Goal: Task Accomplishment & Management: Use online tool/utility

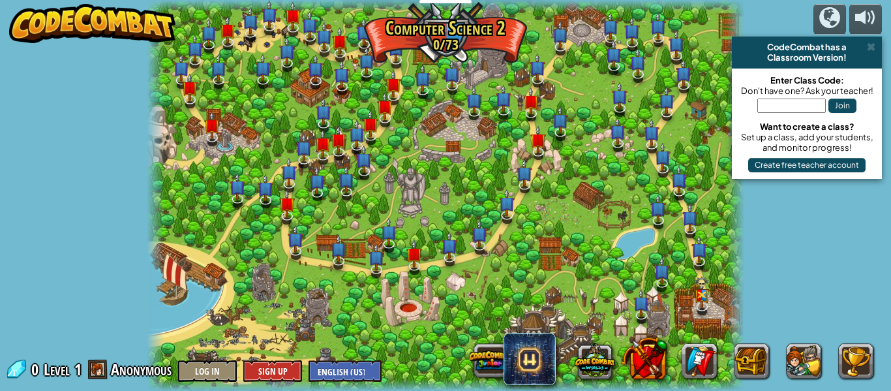
click at [108, 20] on img at bounding box center [92, 23] width 167 height 39
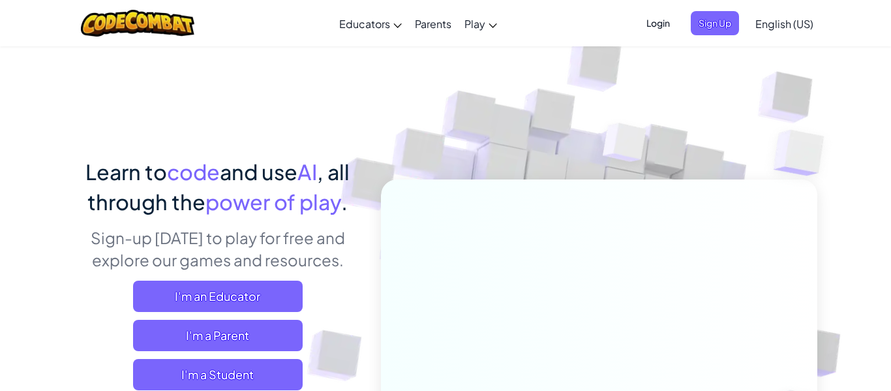
click at [661, 22] on span "Login" at bounding box center [657, 23] width 39 height 24
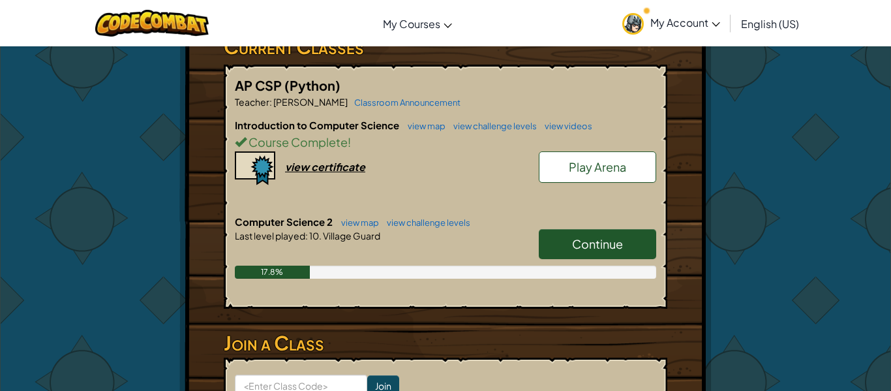
scroll to position [239, 0]
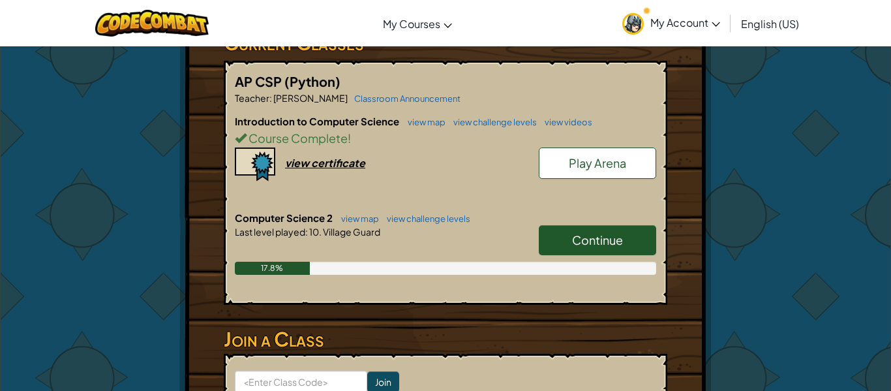
click at [573, 235] on span "Continue" at bounding box center [597, 239] width 51 height 15
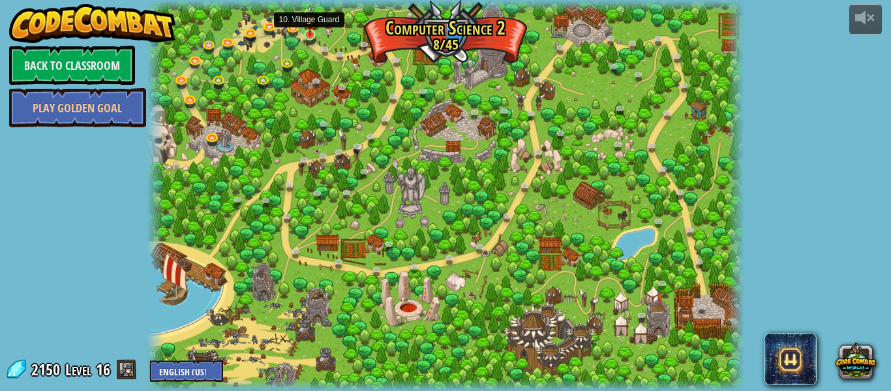
click at [306, 34] on img at bounding box center [310, 20] width 14 height 31
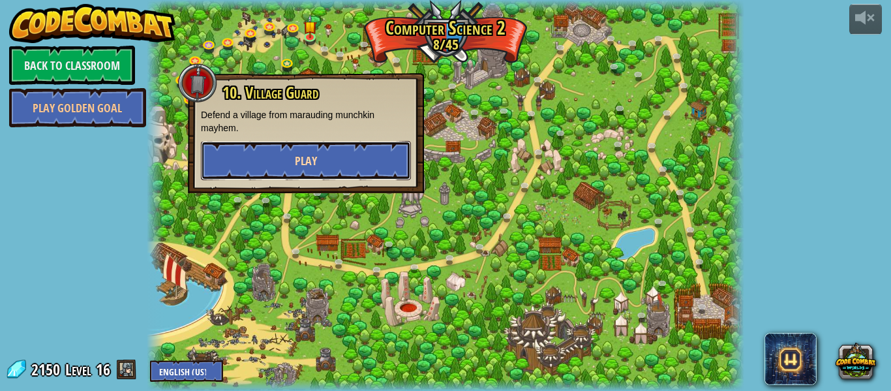
click at [353, 166] on button "Play" at bounding box center [306, 160] width 210 height 39
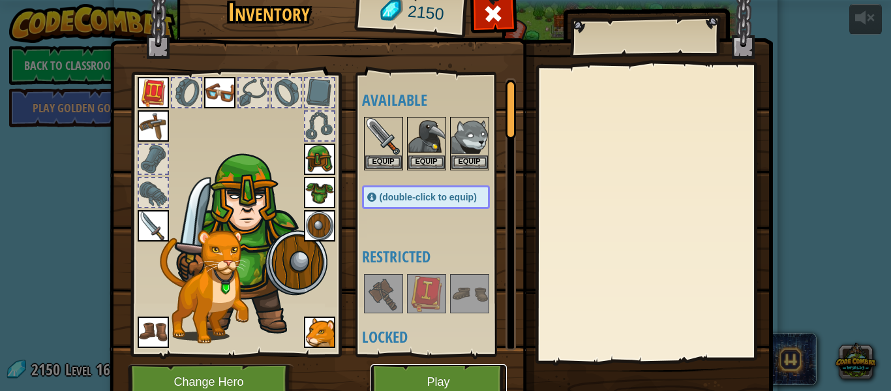
click at [477, 377] on button "Play" at bounding box center [438, 382] width 136 height 36
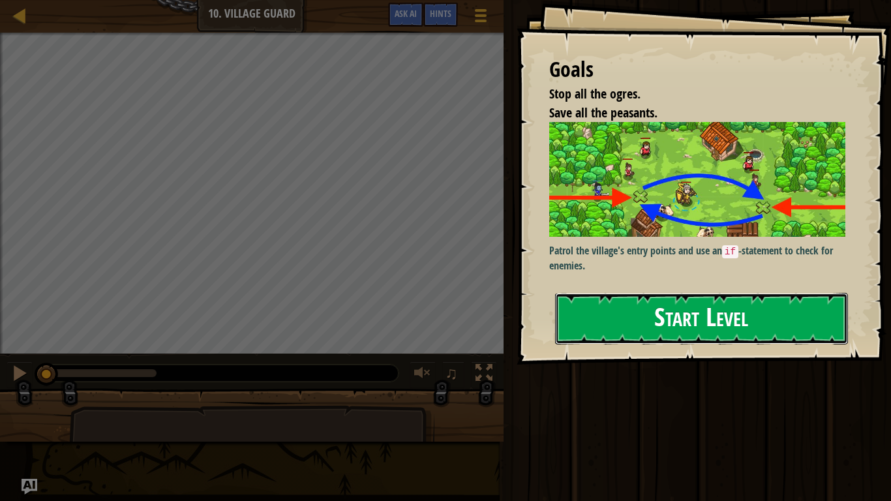
click at [690, 323] on button "Start Level" at bounding box center [701, 319] width 293 height 52
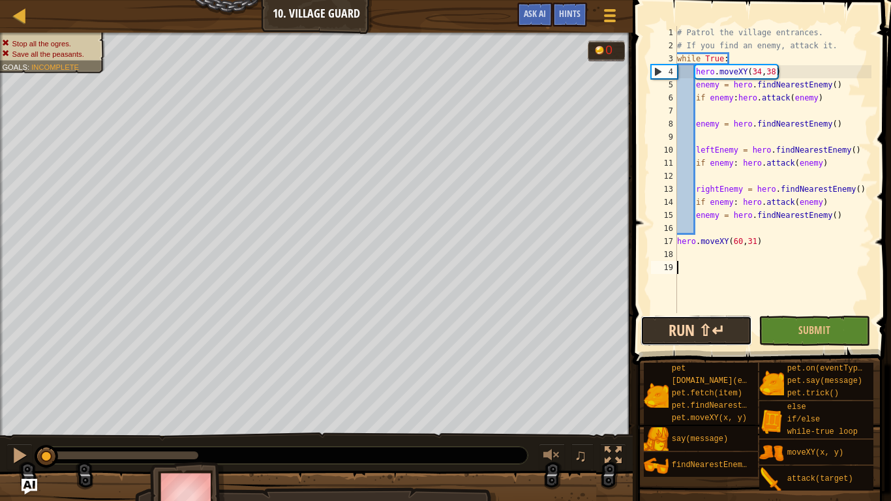
click at [688, 329] on button "Run ⇧↵" at bounding box center [695, 331] width 111 height 30
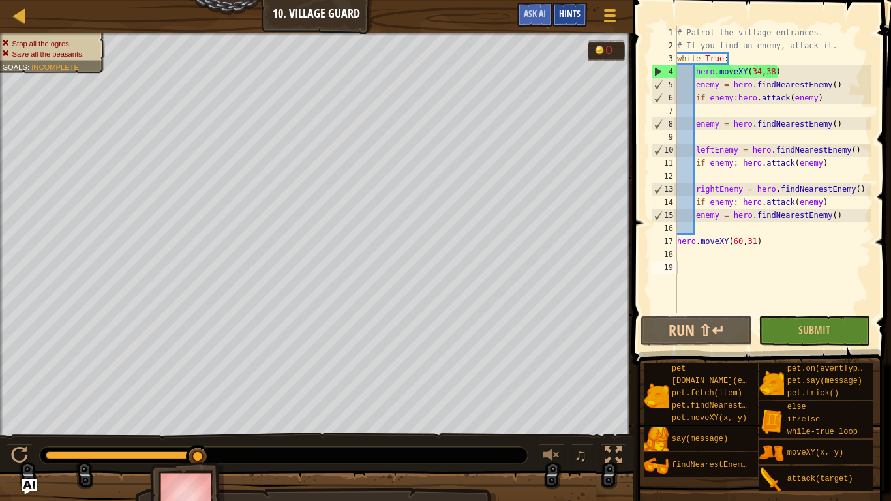
click at [568, 14] on span "Hints" at bounding box center [570, 13] width 22 height 12
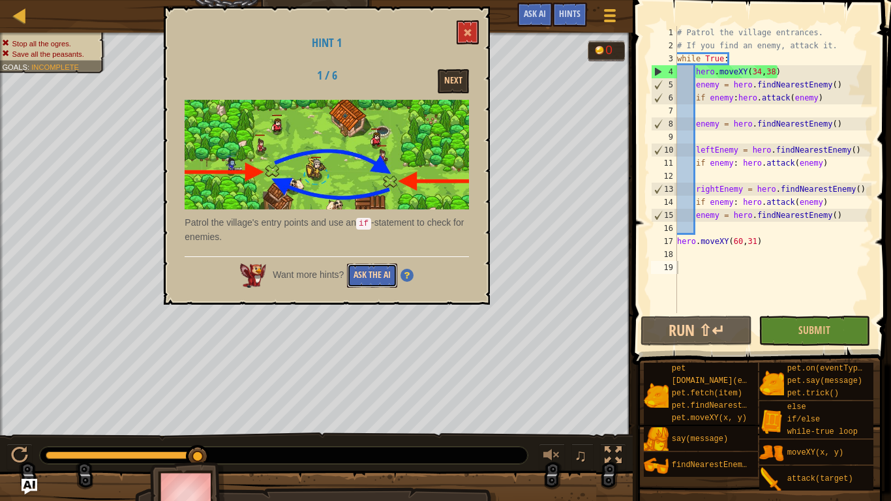
click at [362, 275] on button "Ask the AI" at bounding box center [372, 275] width 50 height 24
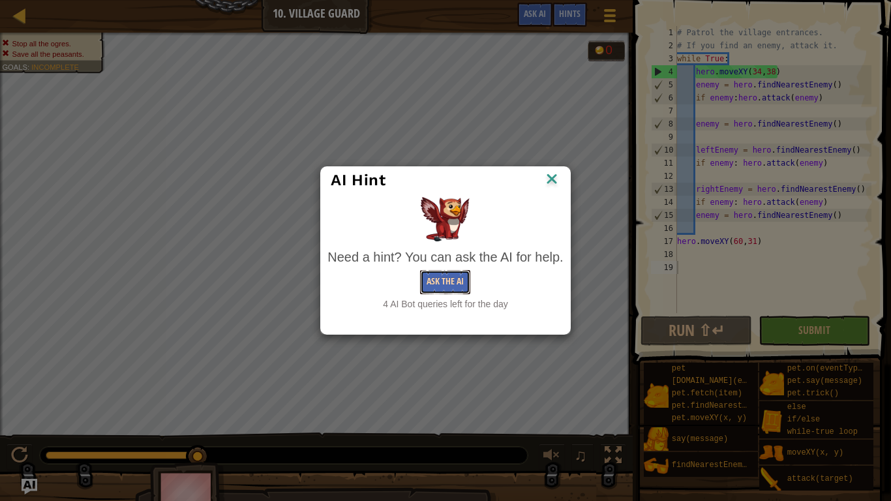
click at [421, 282] on button "Ask the AI" at bounding box center [445, 282] width 50 height 24
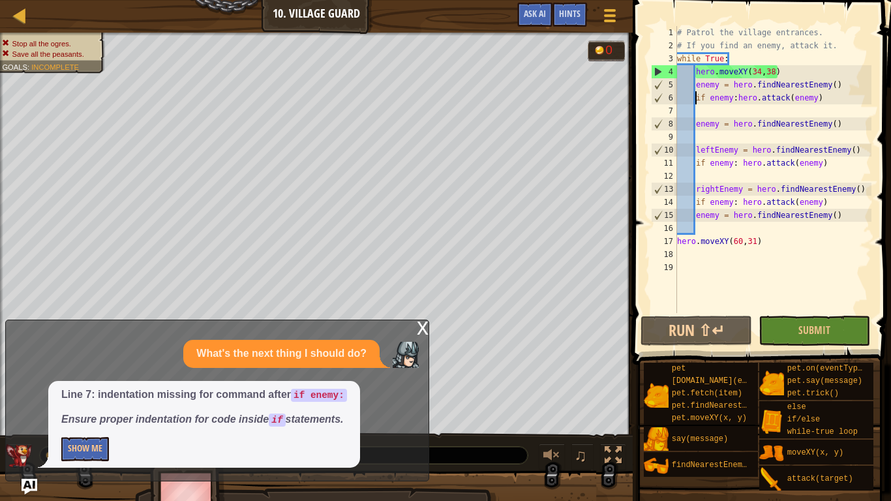
click at [696, 94] on div "# Patrol the village entrances. # If you find an enemy, attack it. while True :…" at bounding box center [772, 182] width 197 height 313
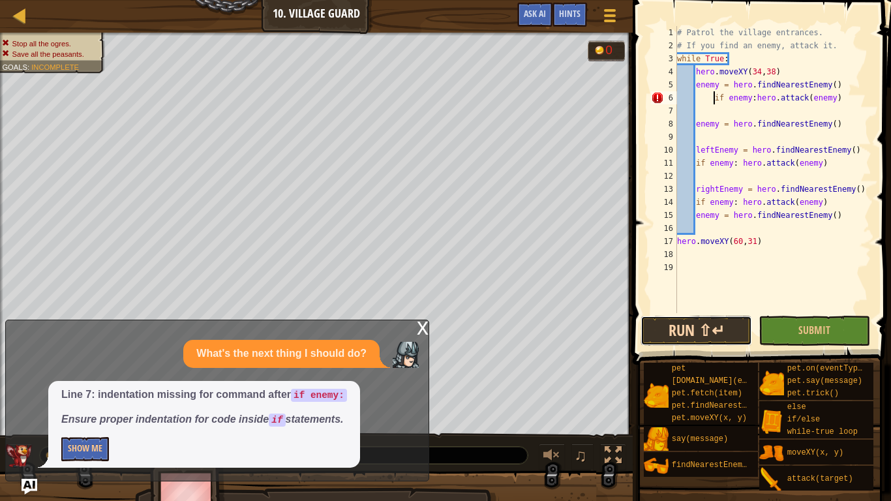
click at [698, 334] on button "Run ⇧↵" at bounding box center [695, 331] width 111 height 30
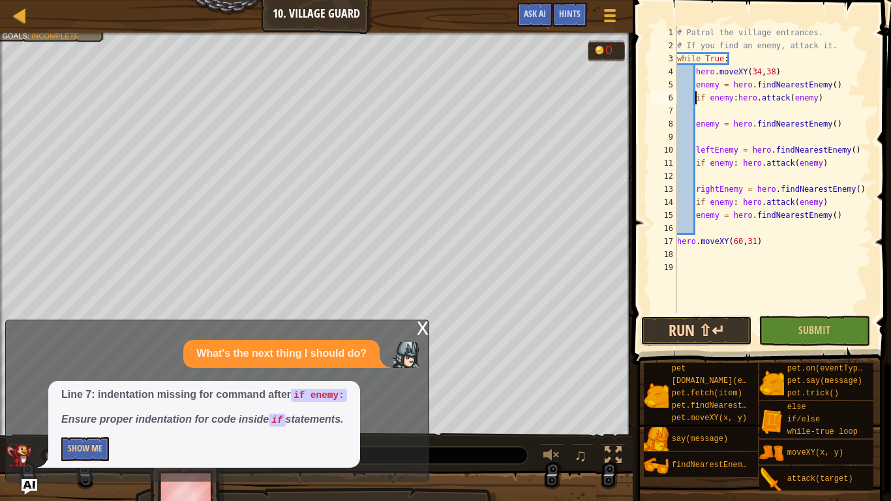
click at [701, 334] on button "Run ⇧↵" at bounding box center [695, 331] width 111 height 30
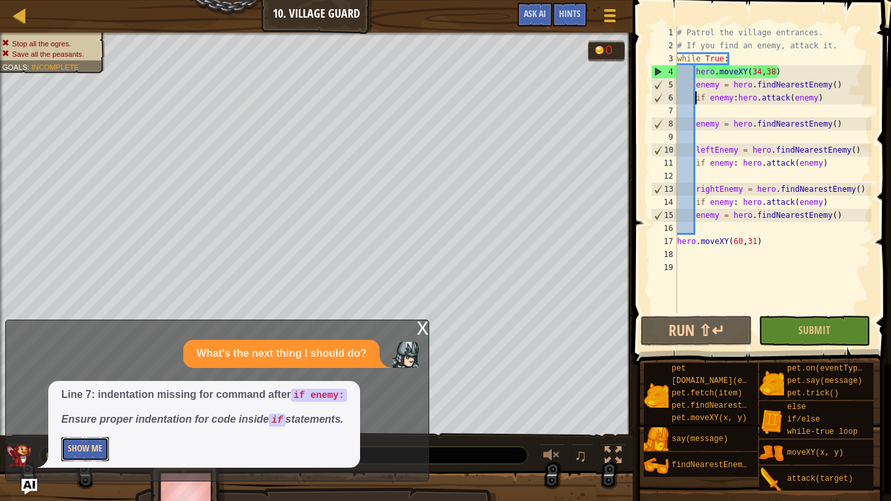
click at [102, 390] on button "Show Me" at bounding box center [85, 449] width 48 height 24
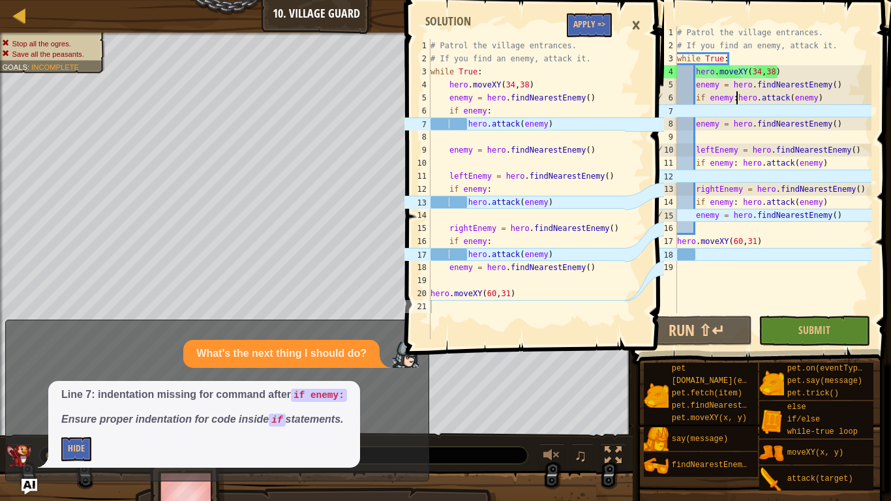
click at [737, 97] on div "# Patrol the village entrances. # If you find an enemy, attack it. while True :…" at bounding box center [772, 182] width 197 height 313
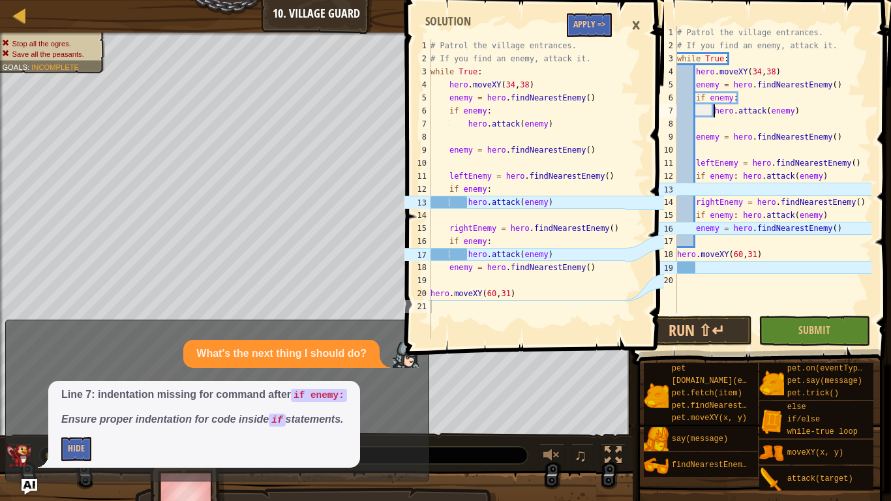
click at [735, 175] on div "# Patrol the village entrances. # If you find an enemy, attack it. while True :…" at bounding box center [772, 182] width 197 height 313
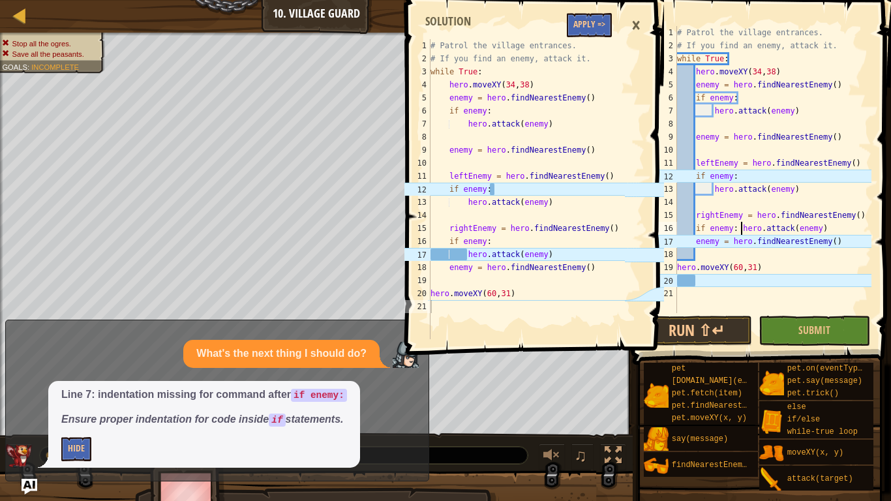
click at [739, 231] on div "# Patrol the village entrances. # If you find an enemy, attack it. while True :…" at bounding box center [772, 182] width 197 height 313
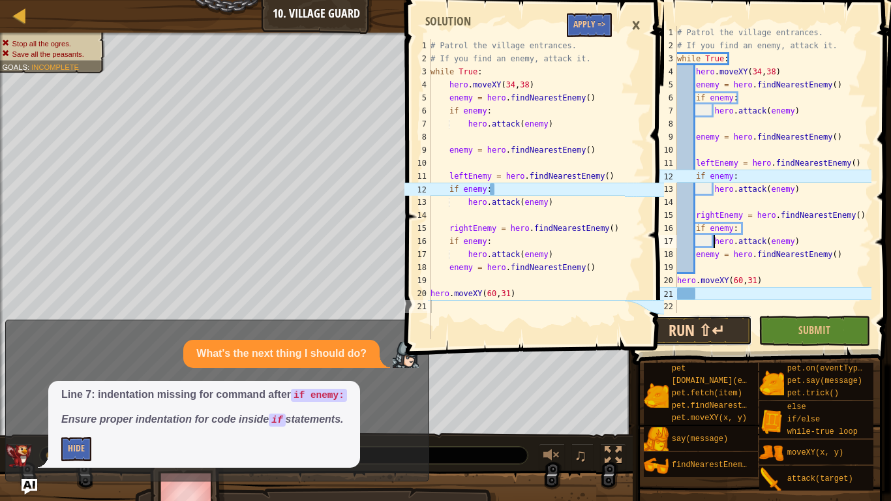
click at [716, 336] on button "Run ⇧↵" at bounding box center [695, 331] width 111 height 30
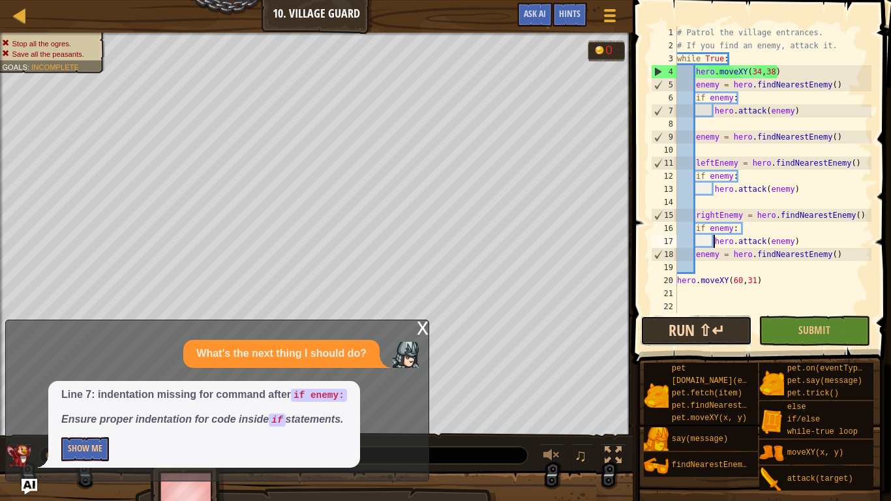
click at [716, 336] on button "Run ⇧↵" at bounding box center [695, 331] width 111 height 30
click at [672, 325] on button "Run ⇧↵" at bounding box center [695, 331] width 111 height 30
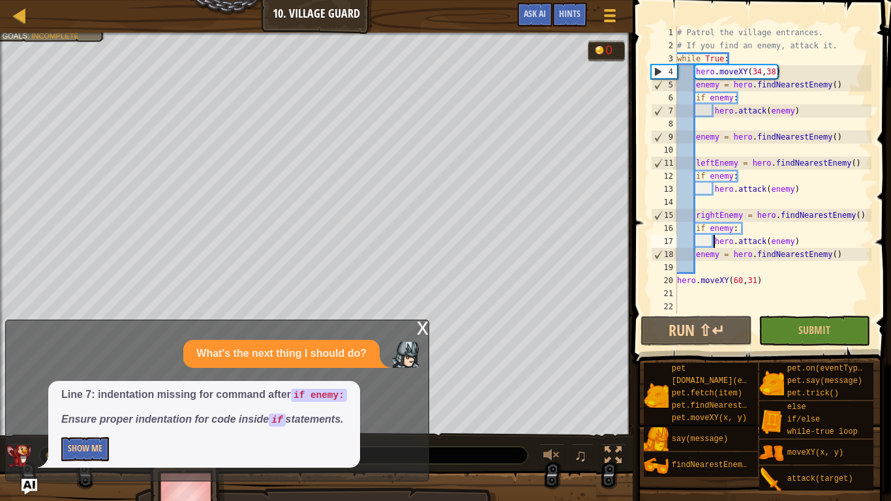
click at [422, 323] on div "x" at bounding box center [423, 326] width 12 height 13
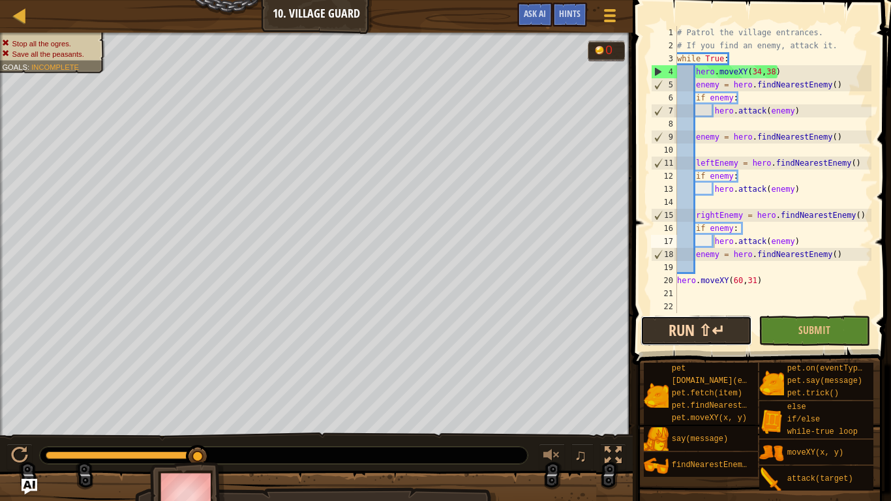
click at [726, 319] on button "Run ⇧↵" at bounding box center [695, 331] width 111 height 30
click at [732, 332] on button "Run ⇧↵" at bounding box center [695, 331] width 111 height 30
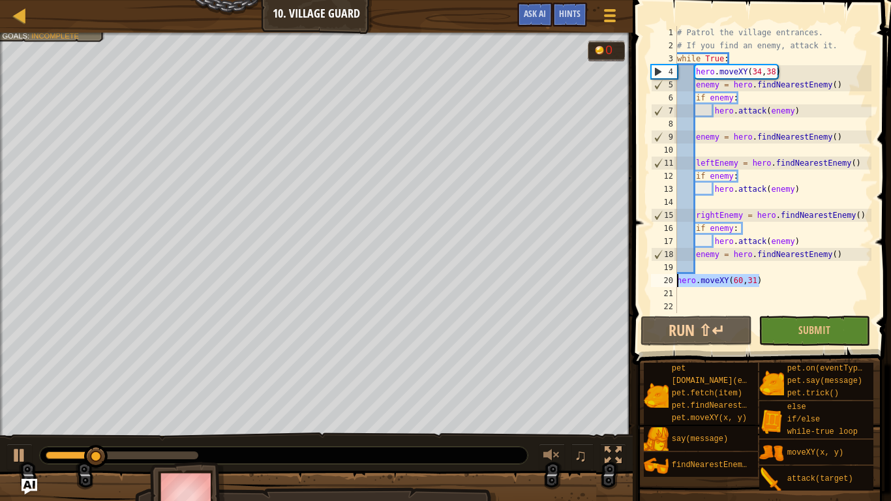
drag, startPoint x: 776, startPoint y: 280, endPoint x: 677, endPoint y: 284, distance: 99.9
click at [677, 284] on div "# Patrol the village entrances. # If you find an enemy, attack it. while True :…" at bounding box center [772, 182] width 197 height 313
type textarea "hero.moveXY(60,31)"
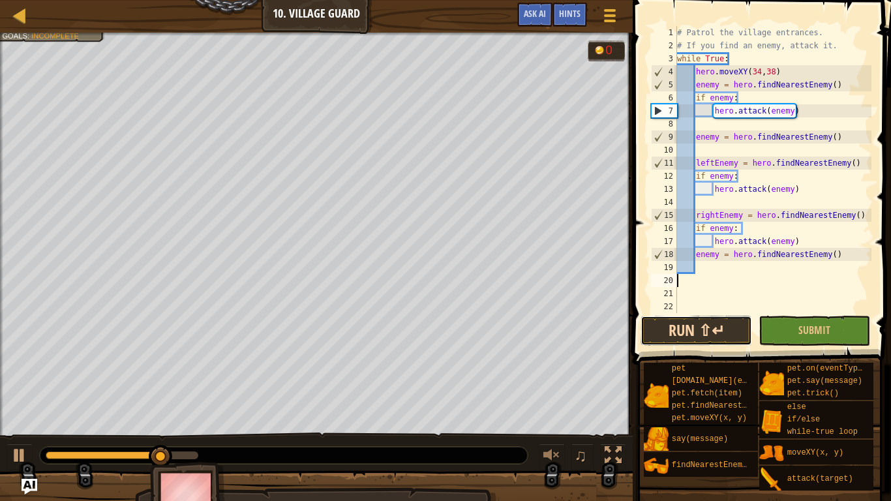
click at [698, 332] on button "Run ⇧↵" at bounding box center [695, 331] width 111 height 30
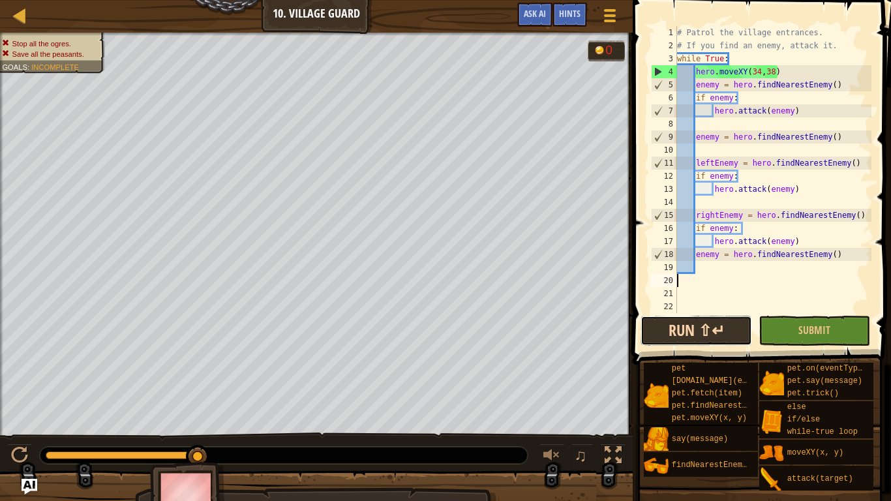
click at [694, 339] on button "Run ⇧↵" at bounding box center [695, 331] width 111 height 30
click at [696, 336] on button "Run ⇧↵" at bounding box center [695, 331] width 111 height 30
click at [758, 71] on div "# Patrol the village entrances. # If you find an enemy, attack it. while True :…" at bounding box center [772, 182] width 197 height 313
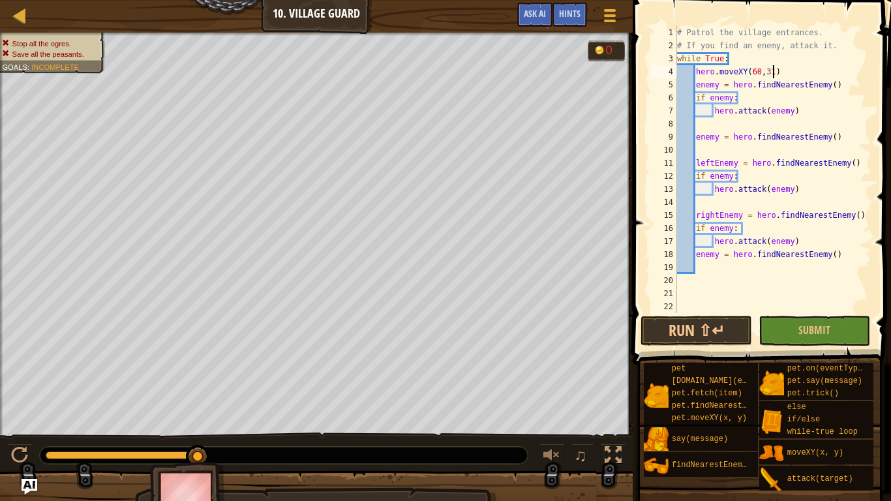
scroll to position [6, 14]
type textarea "hero.moveXY(60,31)"
click at [702, 340] on button "Run ⇧↵" at bounding box center [695, 331] width 111 height 30
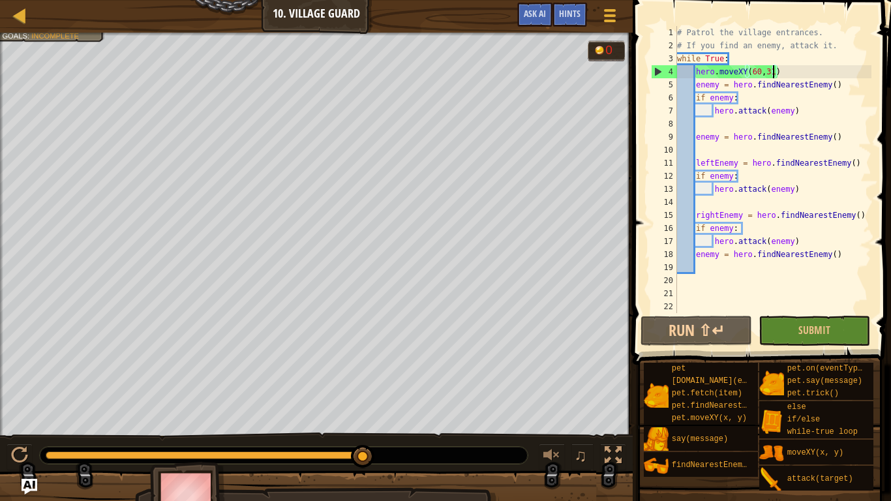
click at [784, 72] on div "# Patrol the village entrances. # If you find an enemy, attack it. while True :…" at bounding box center [772, 182] width 197 height 313
click at [748, 299] on div "# Patrol the village entrances. # If you find an enemy, attack it. while True :…" at bounding box center [772, 182] width 197 height 313
click at [751, 268] on div "# Patrol the village entrances. # If you find an enemy, attack it. while True :…" at bounding box center [772, 182] width 197 height 313
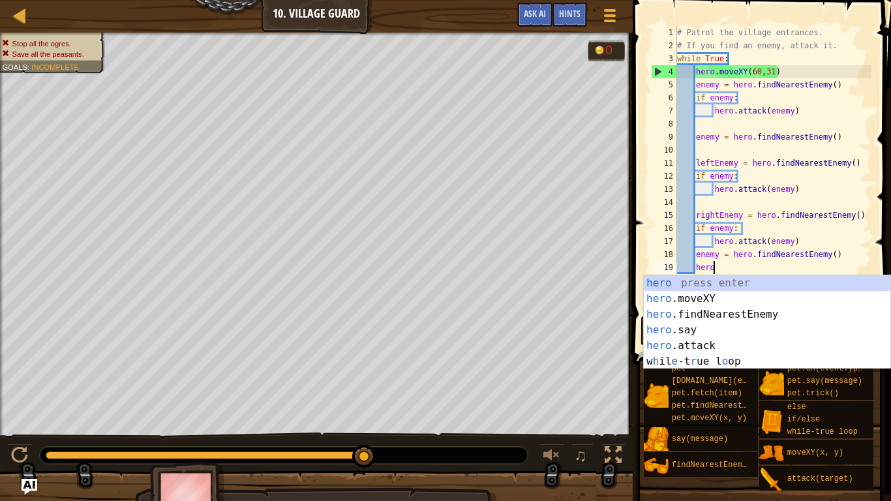
scroll to position [6, 5]
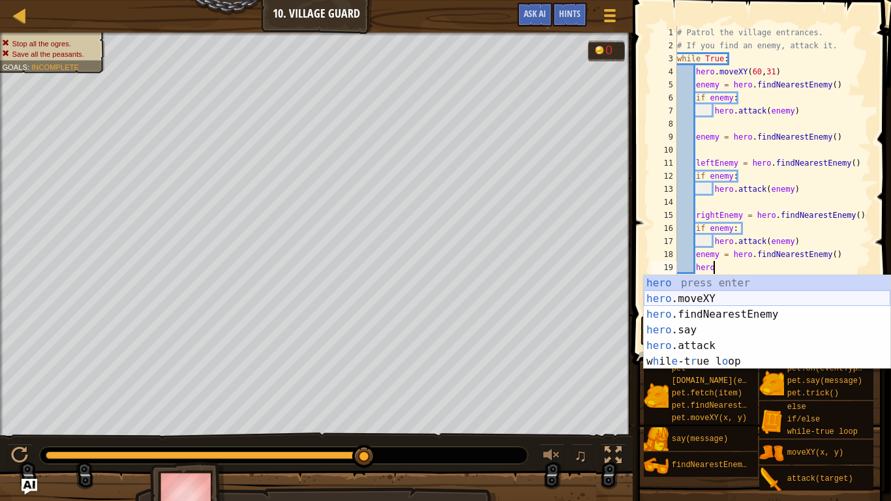
click at [732, 302] on div "hero press enter hero .moveXY press enter hero .findNearestEnemy press enter he…" at bounding box center [766, 337] width 246 height 125
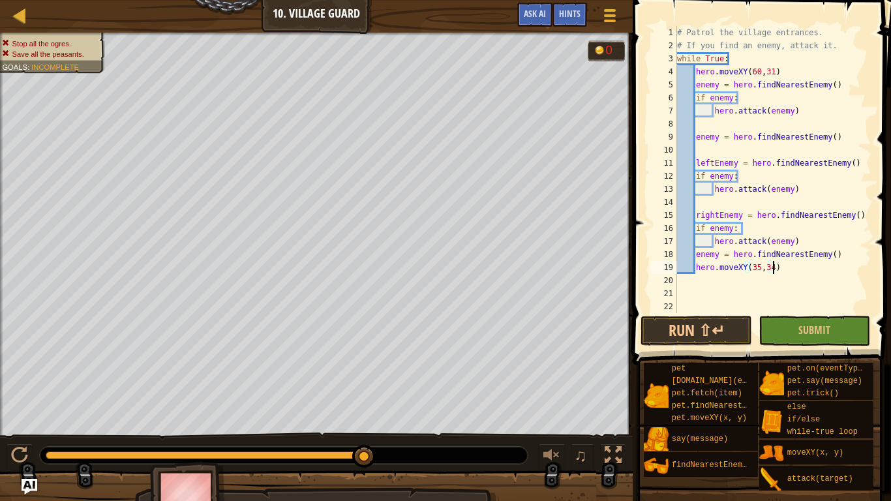
scroll to position [6, 14]
click at [709, 327] on button "Run ⇧↵" at bounding box center [695, 331] width 111 height 30
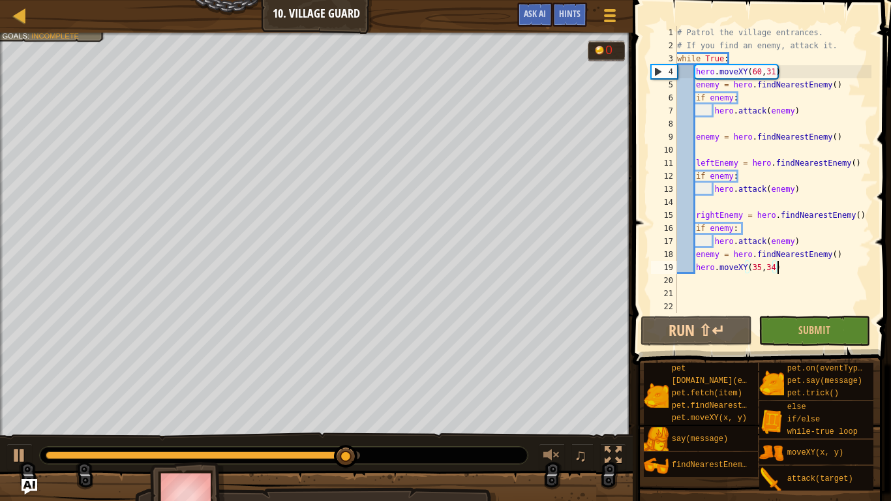
scroll to position [6, 13]
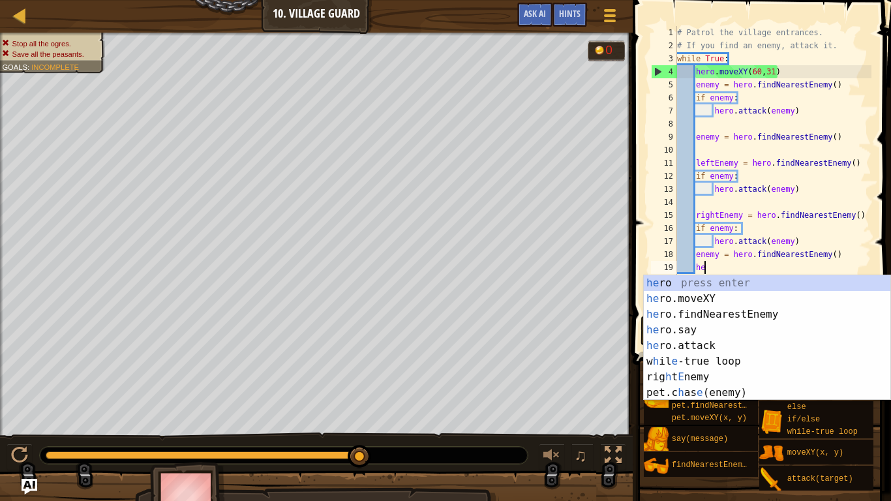
type textarea "h"
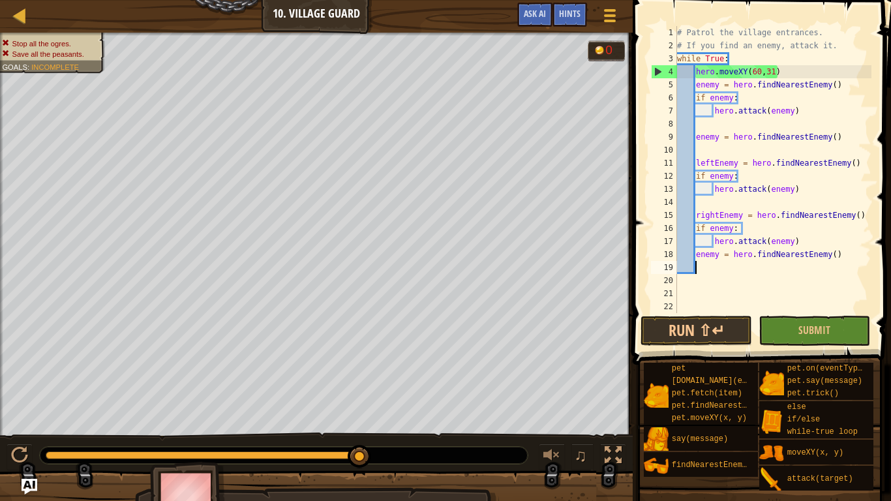
scroll to position [6, 2]
click at [701, 338] on button "Run ⇧↵" at bounding box center [695, 331] width 111 height 30
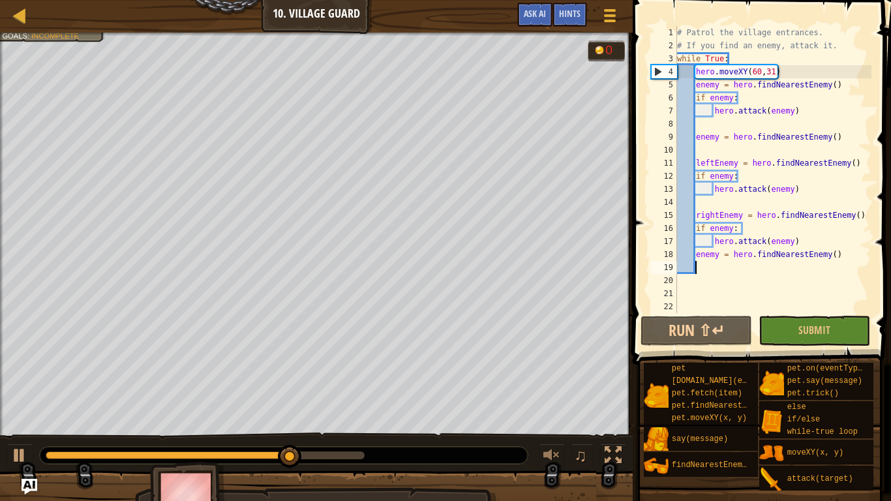
click at [767, 111] on div "# Patrol the village entrances. # If you find an enemy, attack it. while True :…" at bounding box center [772, 182] width 197 height 313
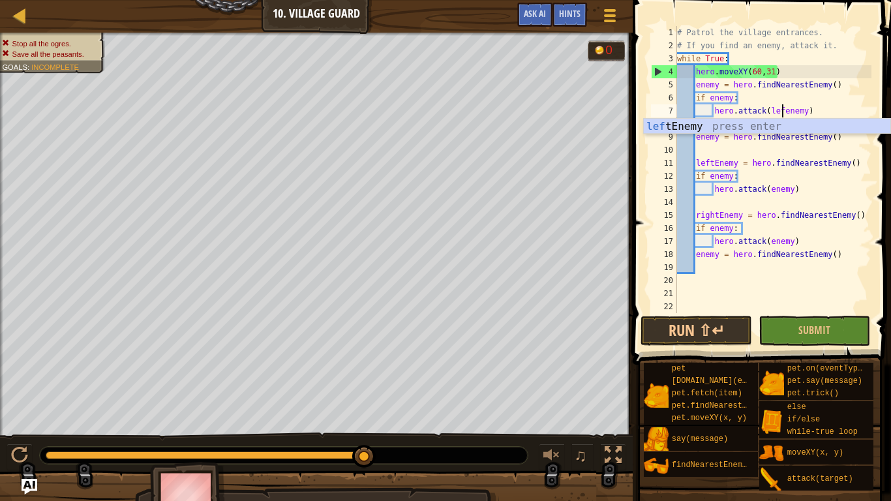
scroll to position [6, 16]
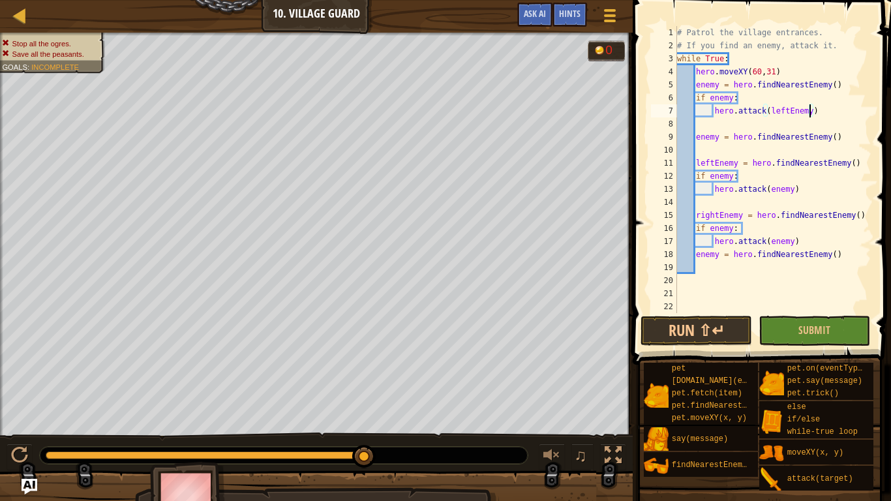
click at [710, 347] on span at bounding box center [762, 163] width 269 height 403
click at [721, 328] on button "Run ⇧↵" at bounding box center [695, 331] width 111 height 30
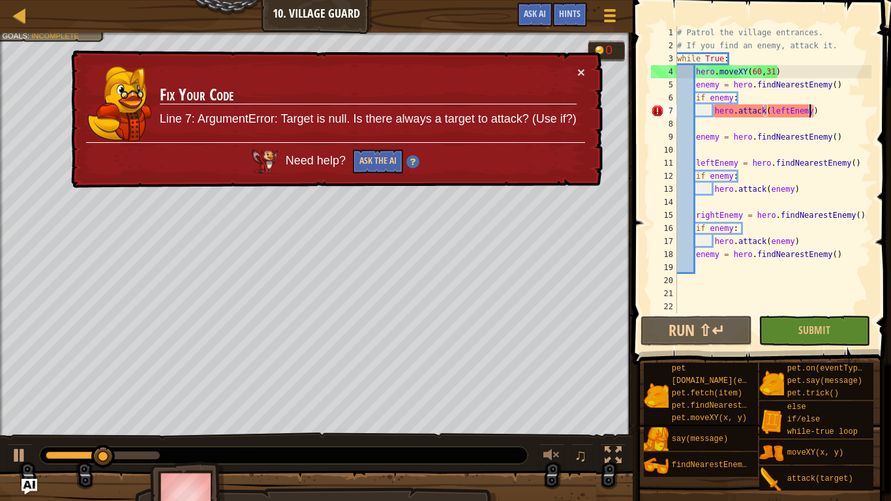
click at [784, 111] on div "# Patrol the village entrances. # If you find an enemy, attack it. while True :…" at bounding box center [772, 182] width 197 height 313
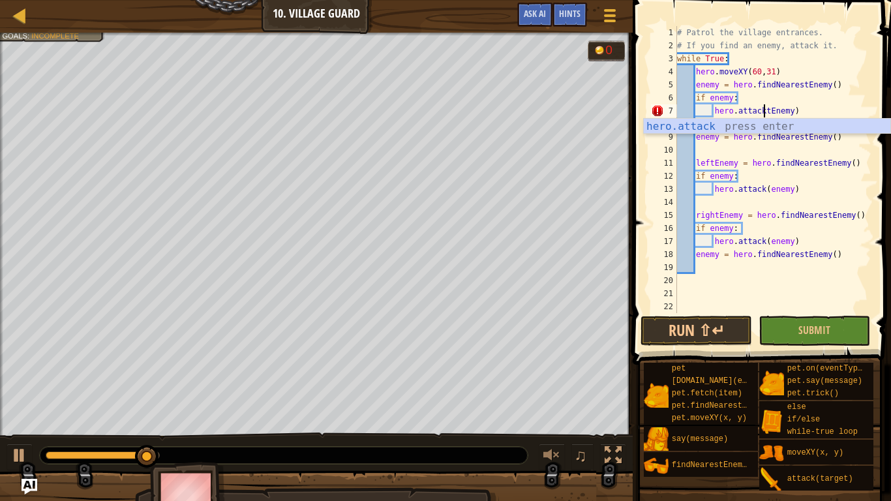
scroll to position [6, 13]
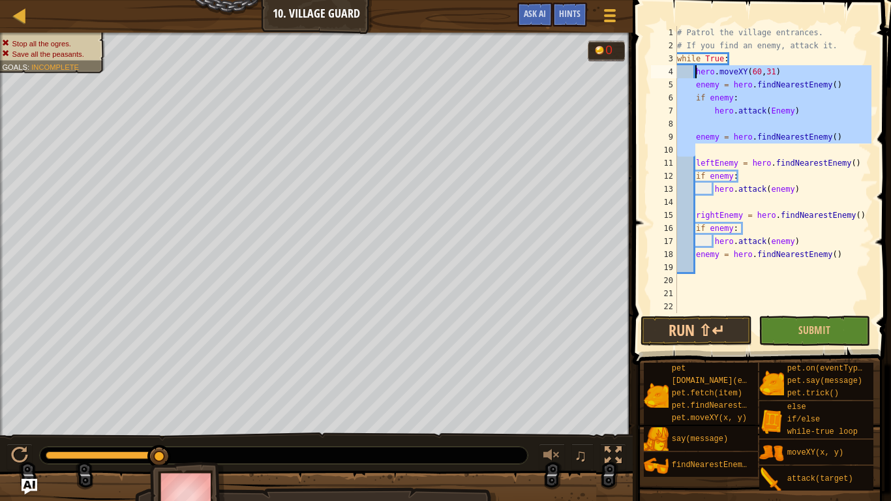
drag, startPoint x: 849, startPoint y: 147, endPoint x: 697, endPoint y: 71, distance: 170.3
click at [697, 71] on div "# Patrol the village entrances. # If you find an enemy, attack it. while True :…" at bounding box center [772, 182] width 197 height 313
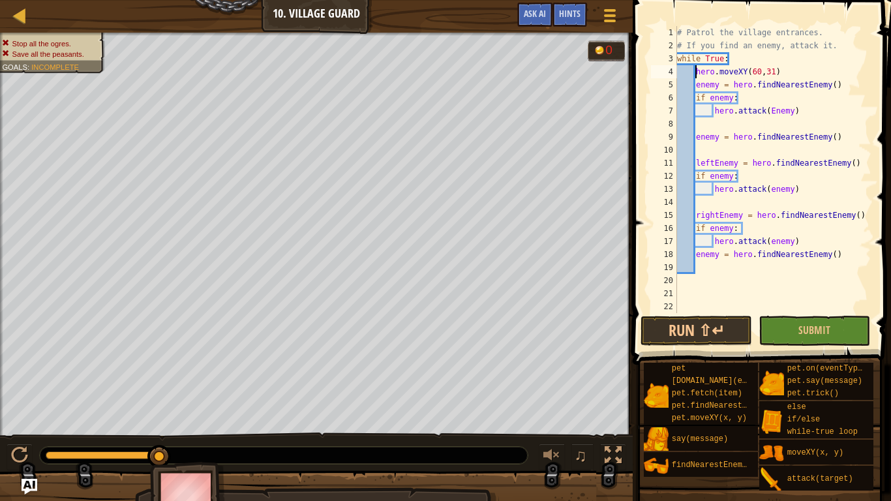
click at [767, 239] on div "# Patrol the village entrances. # If you find an enemy, attack it. while True :…" at bounding box center [772, 182] width 197 height 313
click at [849, 257] on div "# Patrol the village entrances. # If you find an enemy, attack it. while True :…" at bounding box center [772, 182] width 197 height 313
click at [766, 188] on div "# Patrol the village entrances. # If you find an enemy, attack it. while True :…" at bounding box center [772, 182] width 197 height 313
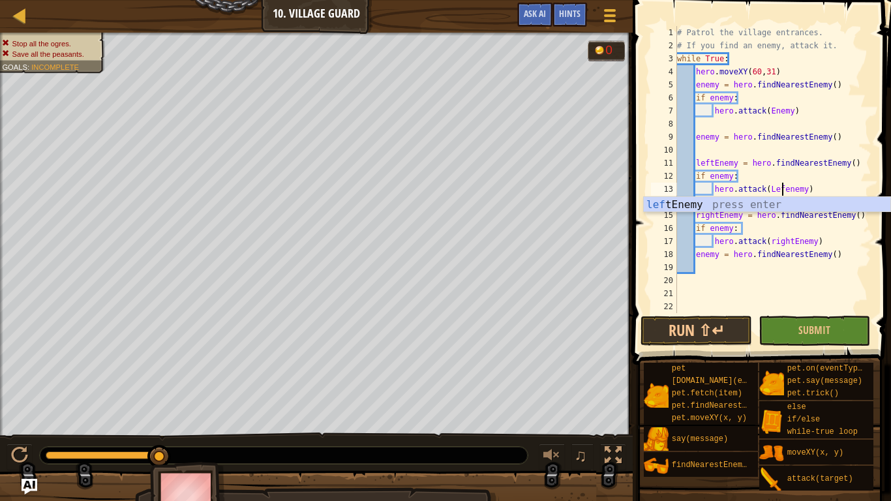
scroll to position [6, 15]
click at [756, 203] on div "lef tEnemy press enter" at bounding box center [766, 220] width 246 height 47
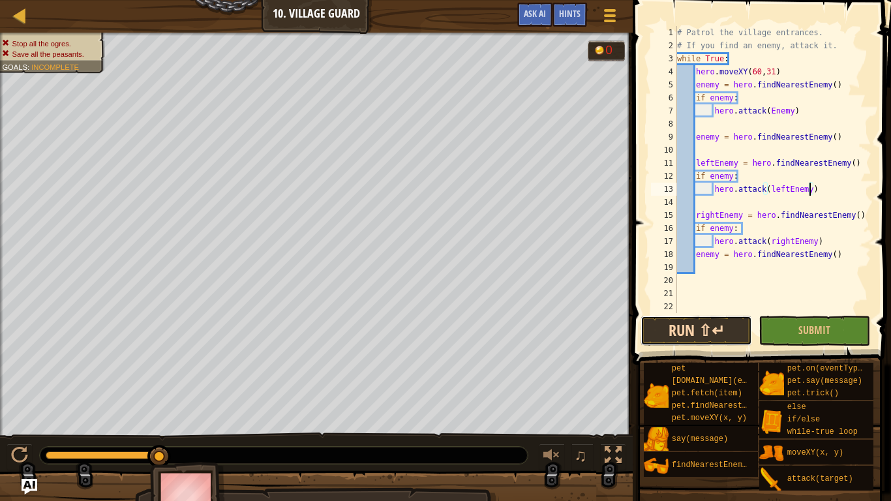
click at [695, 329] on button "Run ⇧↵" at bounding box center [695, 331] width 111 height 30
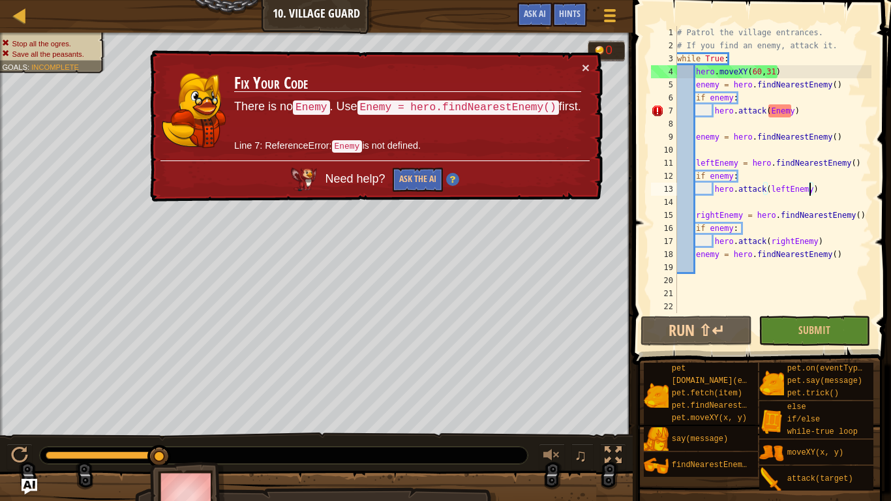
click at [767, 111] on div "# Patrol the village entrances. # If you find an enemy, attack it. while True :…" at bounding box center [772, 182] width 197 height 313
click at [773, 111] on div "# Patrol the village entrances. # If you find an enemy, attack it. while True :…" at bounding box center [772, 182] width 197 height 313
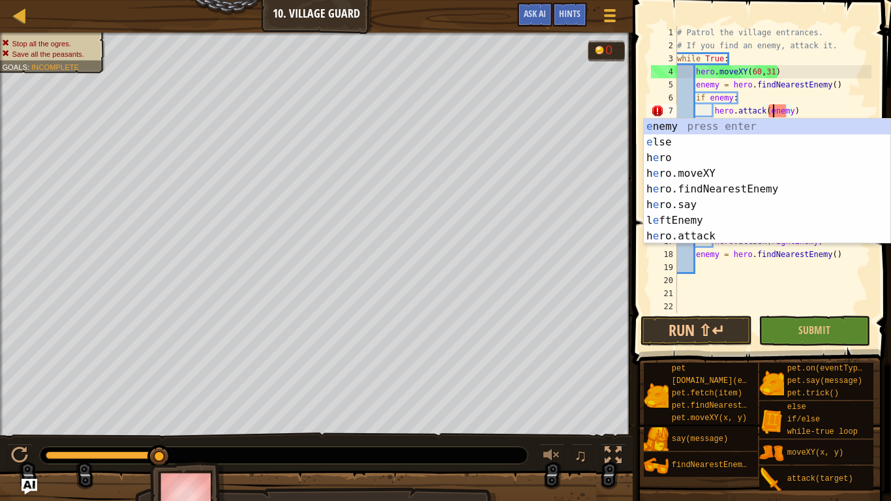
scroll to position [6, 14]
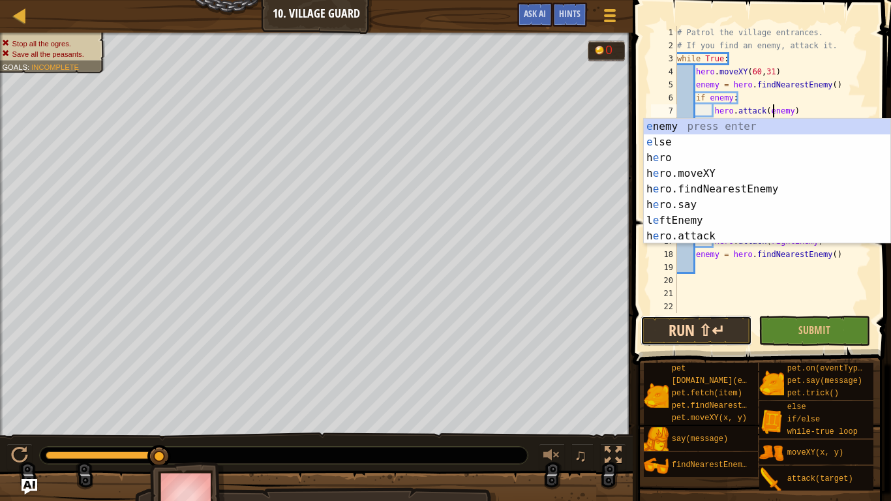
click at [679, 328] on button "Run ⇧↵" at bounding box center [695, 331] width 111 height 30
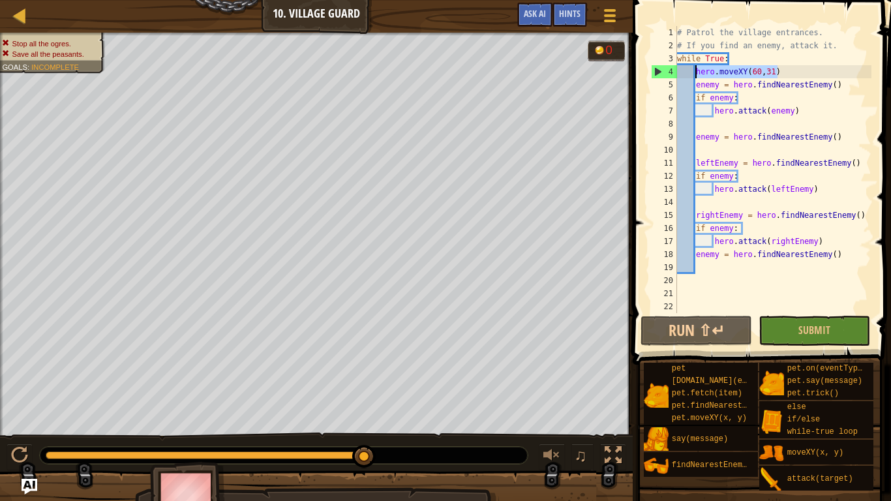
drag, startPoint x: 788, startPoint y: 73, endPoint x: 696, endPoint y: 74, distance: 91.9
click at [696, 74] on div "# Patrol the village entrances. # If you find an enemy, attack it. while True :…" at bounding box center [772, 182] width 197 height 313
type textarea "hero.moveXY(60,31)"
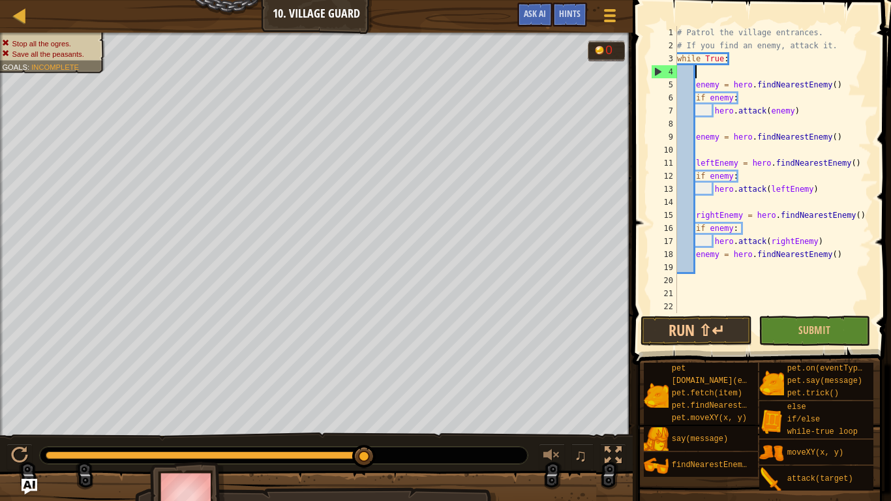
scroll to position [6, 2]
click at [708, 201] on div "# Patrol the village entrances. # If you find an enemy, attack it. while True :…" at bounding box center [772, 182] width 197 height 313
click at [728, 340] on button "Run ⇧↵" at bounding box center [695, 331] width 111 height 30
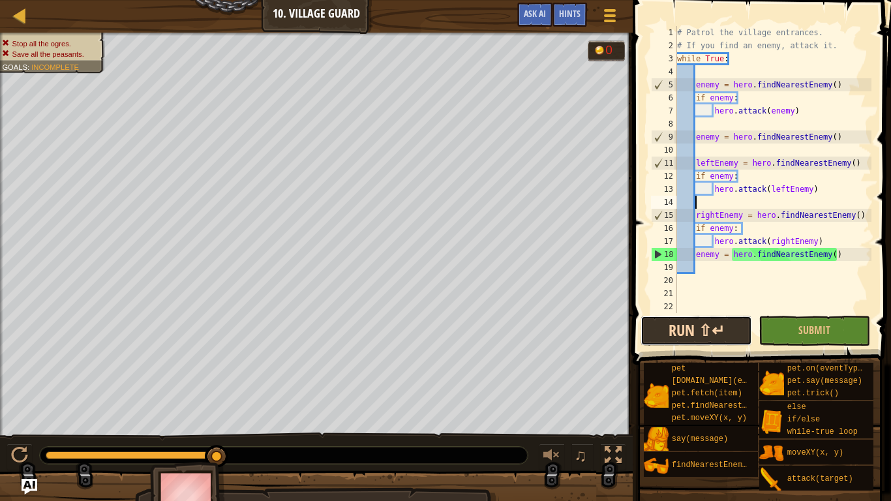
click at [713, 329] on button "Run ⇧↵" at bounding box center [695, 331] width 111 height 30
click at [712, 284] on div "# Patrol the village entrances. # If you find an enemy, attack it. while True :…" at bounding box center [772, 182] width 197 height 313
click at [728, 267] on div "# Patrol the village entrances. # If you find an enemy, attack it. while True :…" at bounding box center [772, 182] width 197 height 313
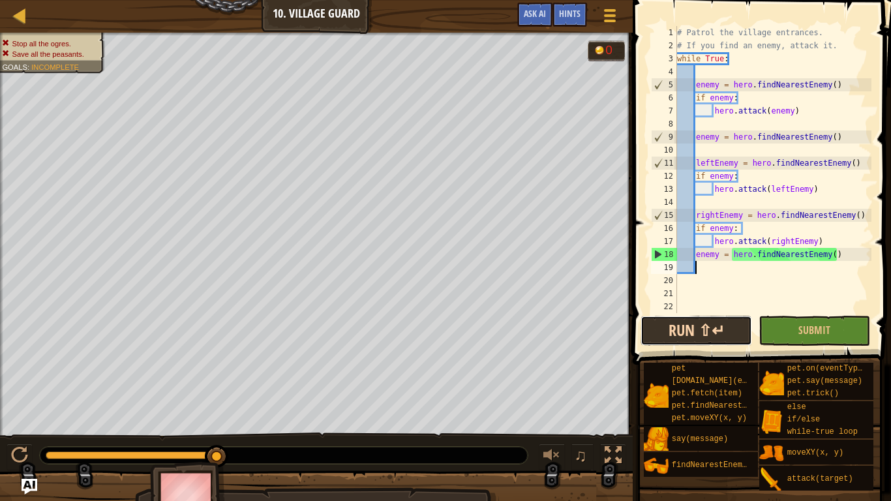
click at [692, 332] on button "Run ⇧↵" at bounding box center [695, 331] width 111 height 30
click at [702, 73] on div "# Patrol the village entrances. # If you find an enemy, attack it. while True :…" at bounding box center [772, 182] width 197 height 313
click at [703, 329] on button "Run ⇧↵" at bounding box center [695, 331] width 111 height 30
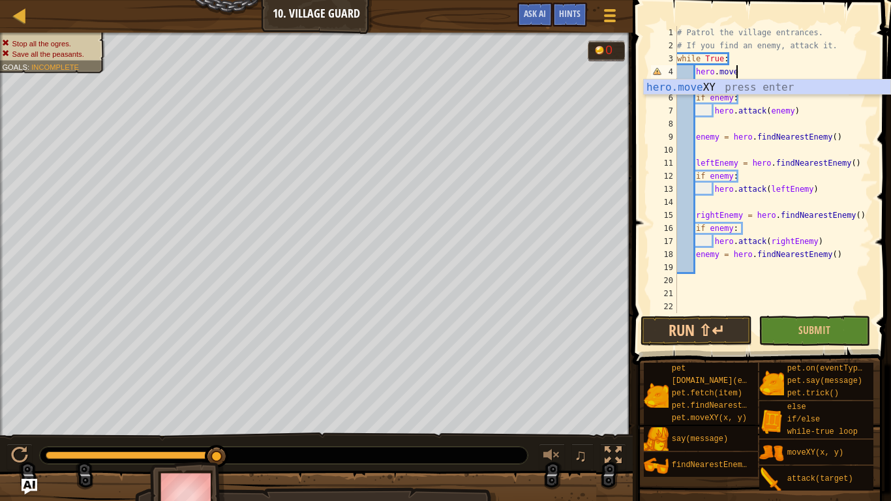
scroll to position [6, 8]
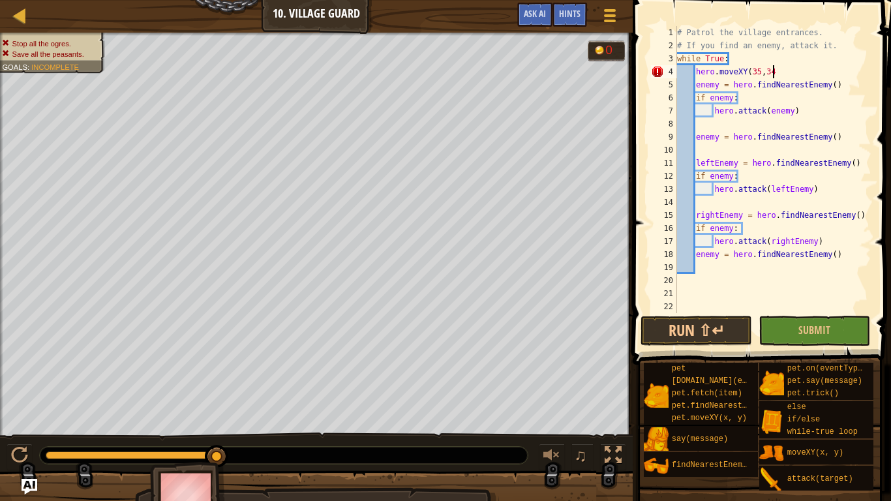
type textarea "hero.moveXY(35,34)"
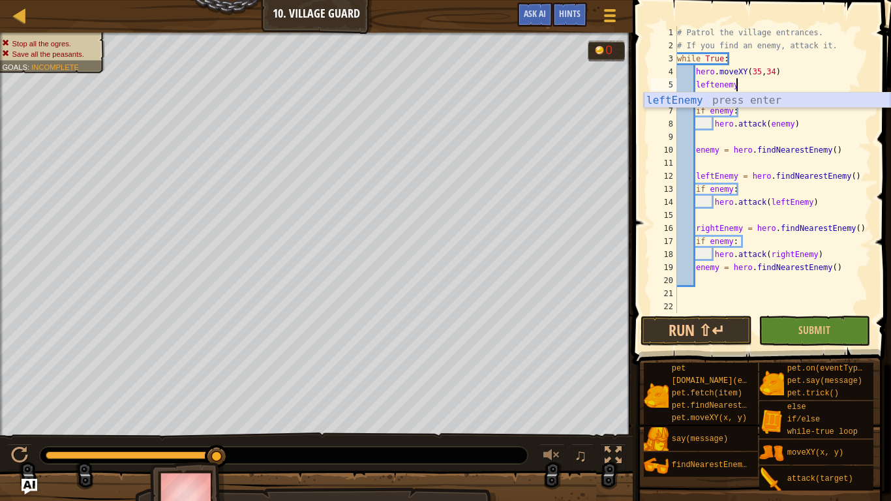
click at [702, 96] on div "leftEnemy press enter" at bounding box center [766, 116] width 246 height 47
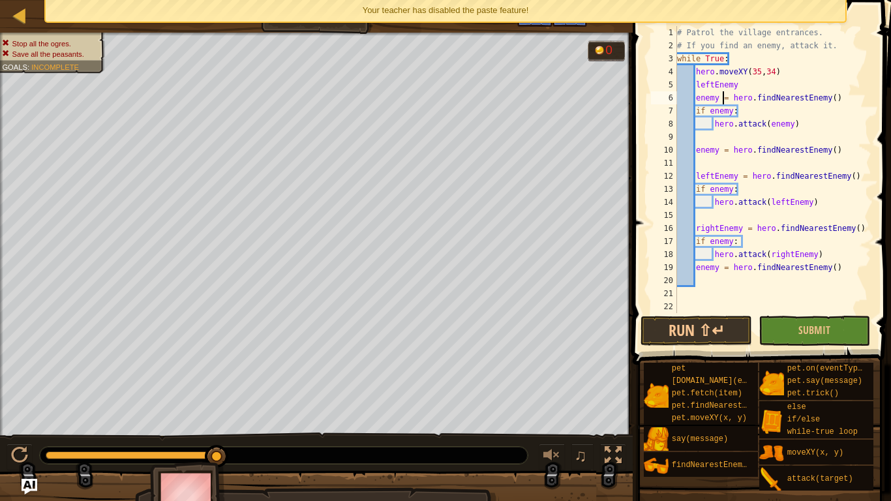
drag, startPoint x: 722, startPoint y: 100, endPoint x: 688, endPoint y: 97, distance: 33.4
click at [724, 98] on div "# Patrol the village entrances. # If you find an enemy, attack it. while True :…" at bounding box center [772, 182] width 197 height 313
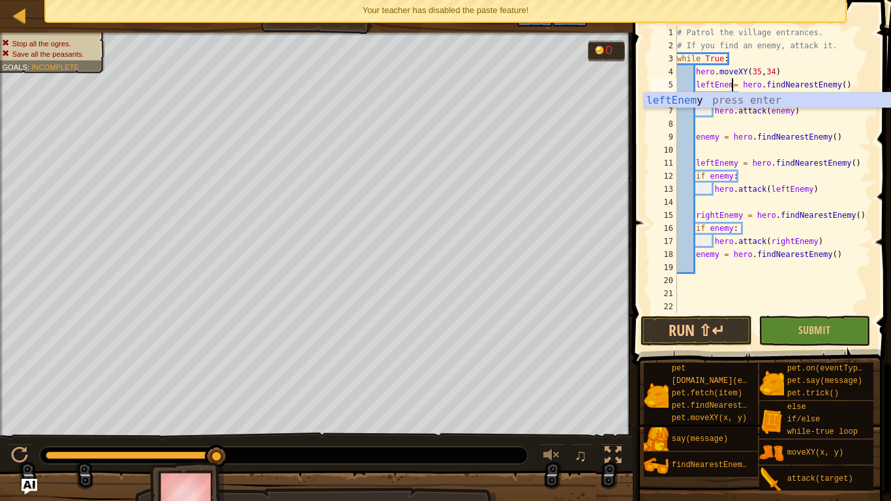
scroll to position [6, 14]
click at [814, 117] on div "# Patrol the village entrances. # If you find an enemy, attack it. while True :…" at bounding box center [772, 182] width 197 height 313
click at [710, 98] on div "# Patrol the village entrances. # If you find an enemy, attack it. while True :…" at bounding box center [772, 182] width 197 height 313
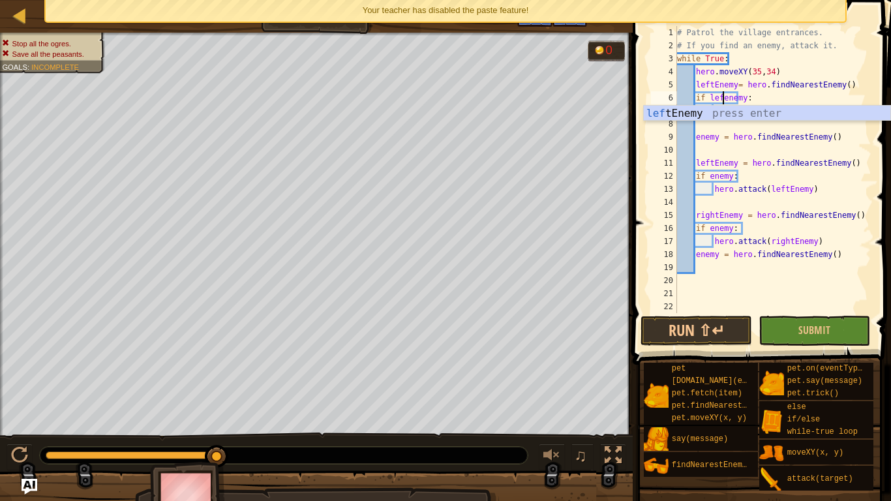
scroll to position [6, 5]
click at [763, 101] on div "# Patrol the village entrances. # If you find an enemy, attack it. while True :…" at bounding box center [772, 182] width 197 height 313
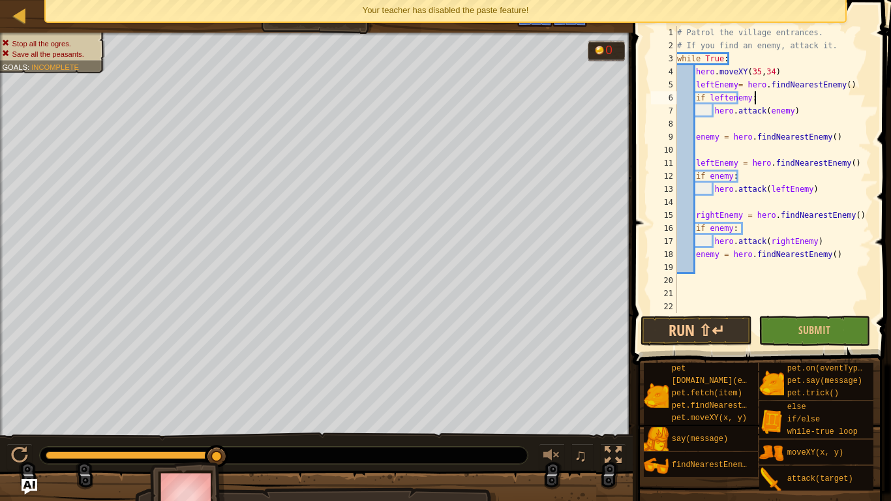
click at [733, 97] on div "# Patrol the village entrances. # If you find an enemy, attack it. while True :…" at bounding box center [772, 182] width 197 height 313
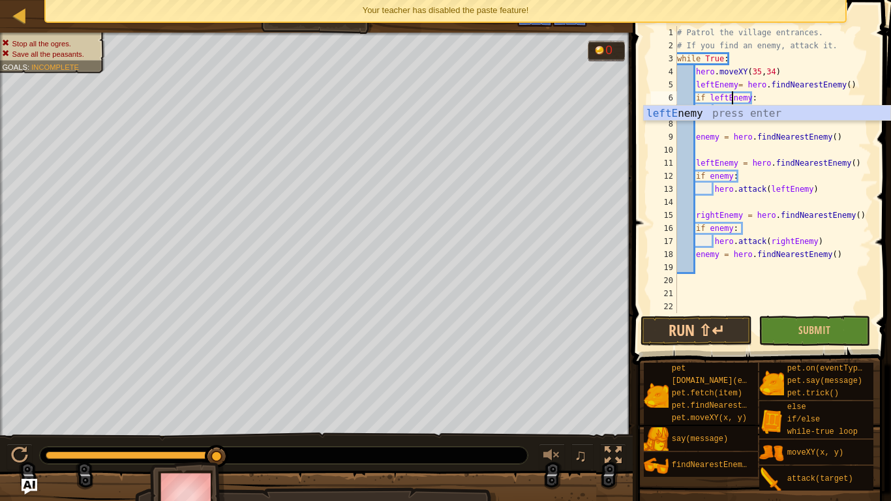
scroll to position [6, 9]
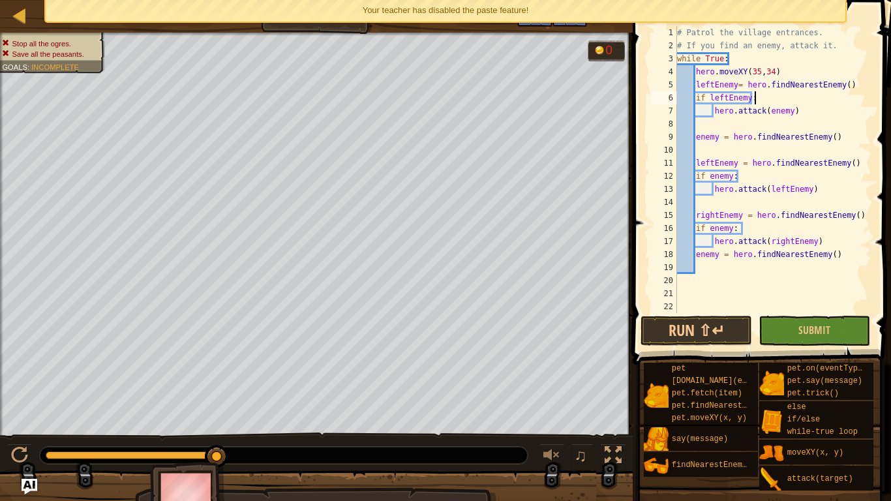
click at [805, 101] on div "# Patrol the village entrances. # If you find an enemy, attack it. while True :…" at bounding box center [772, 182] width 197 height 313
click at [770, 111] on div "# Patrol the village entrances. # If you find an enemy, attack it. while True :…" at bounding box center [772, 182] width 197 height 313
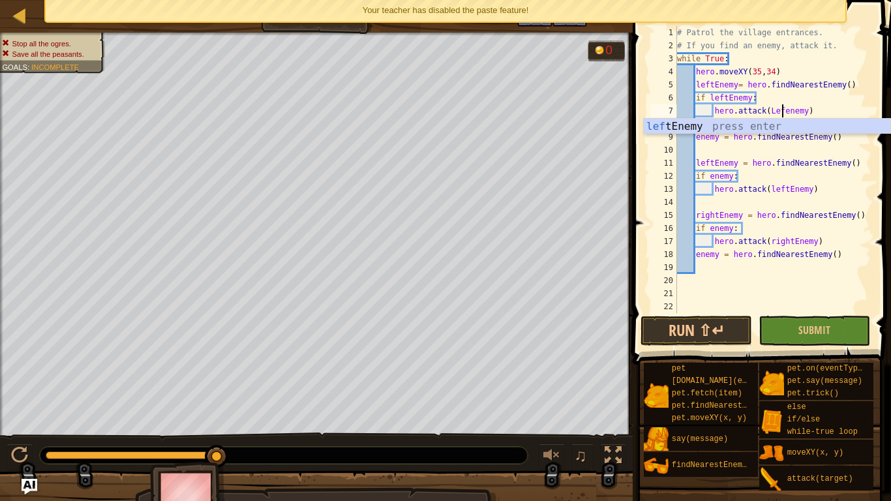
scroll to position [6, 64]
type textarea "hero.attack(leftEnemy)"
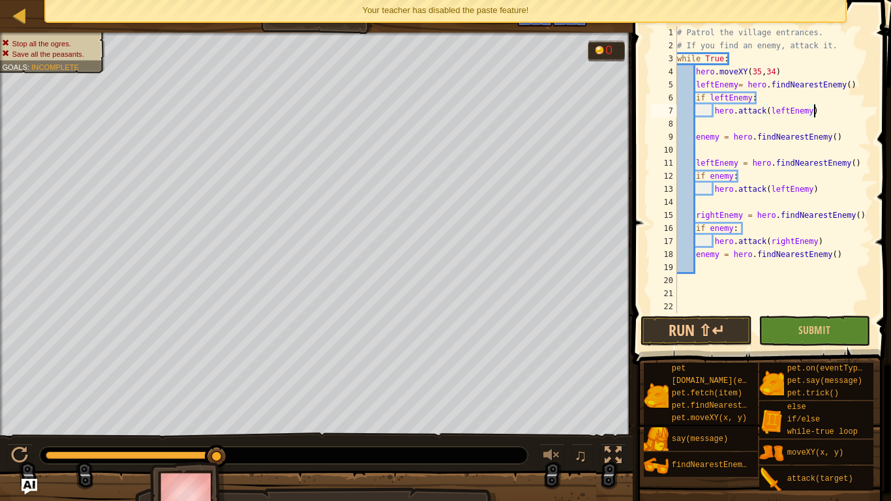
click at [826, 113] on div "# Patrol the village entrances. # If you find an enemy, attack it. while True :…" at bounding box center [772, 182] width 197 height 313
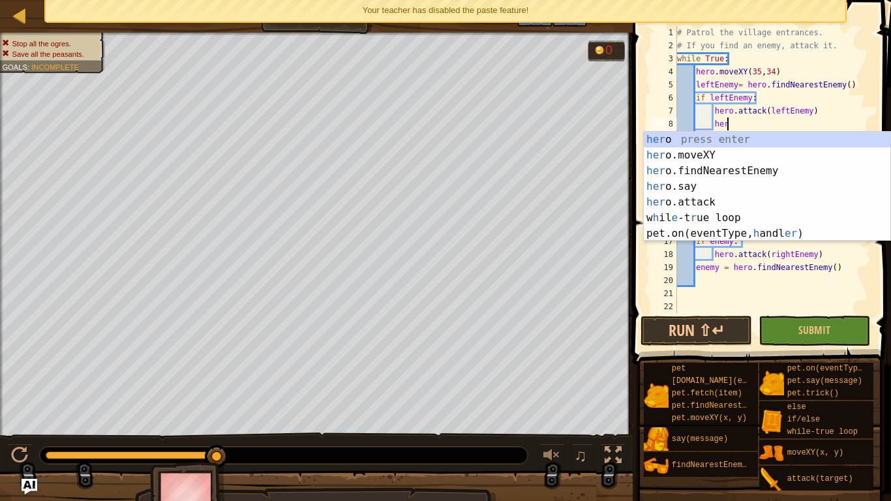
scroll to position [6, 8]
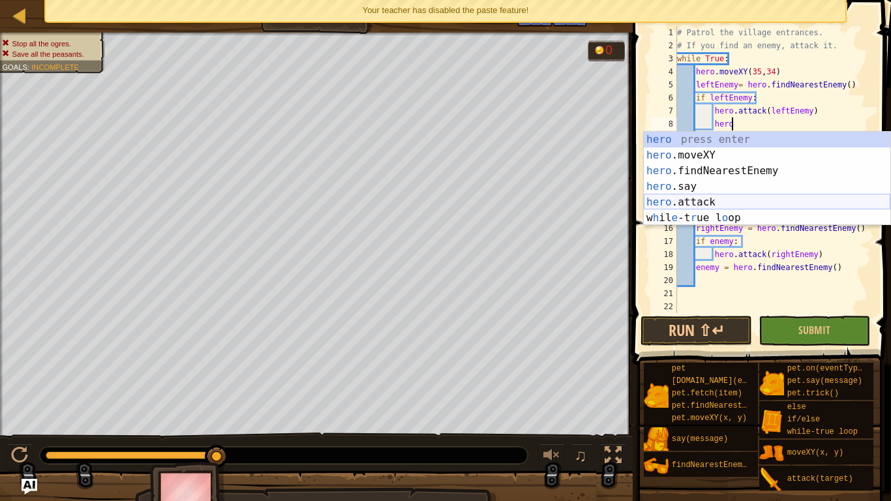
click at [783, 197] on div "hero press enter hero .moveXY press enter hero .findNearestEnemy press enter he…" at bounding box center [766, 194] width 246 height 125
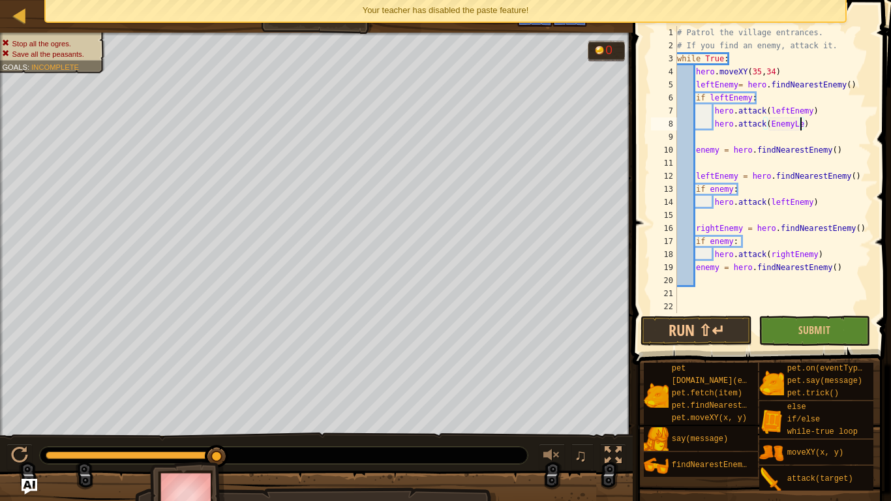
type textarea "hero.attack(EnemyLeft)"
drag, startPoint x: 726, startPoint y: 163, endPoint x: 696, endPoint y: 149, distance: 33.2
click at [696, 149] on div "# Patrol the village entrances. # If you find an enemy, attack it. while True :…" at bounding box center [772, 182] width 197 height 313
type textarea "enemy = hero.findNearestEnemy()"
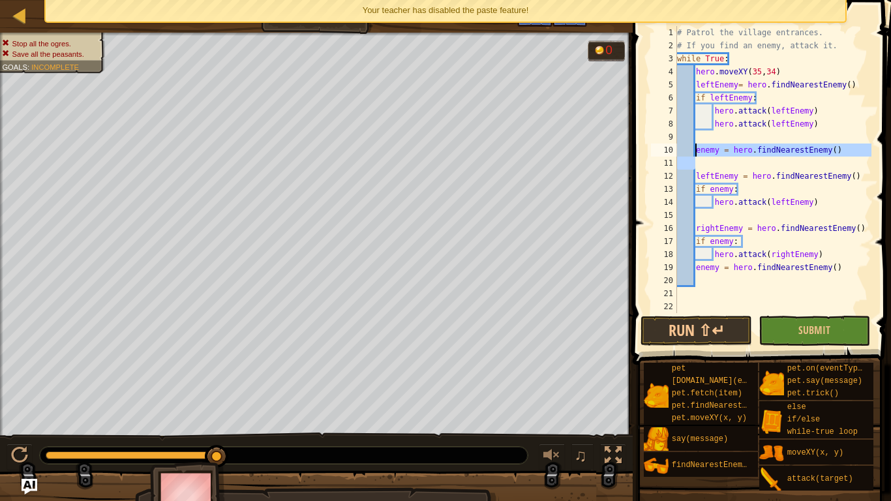
click at [726, 141] on div "# Patrol the village entrances. # If you find an enemy, attack it. while True :…" at bounding box center [772, 182] width 197 height 313
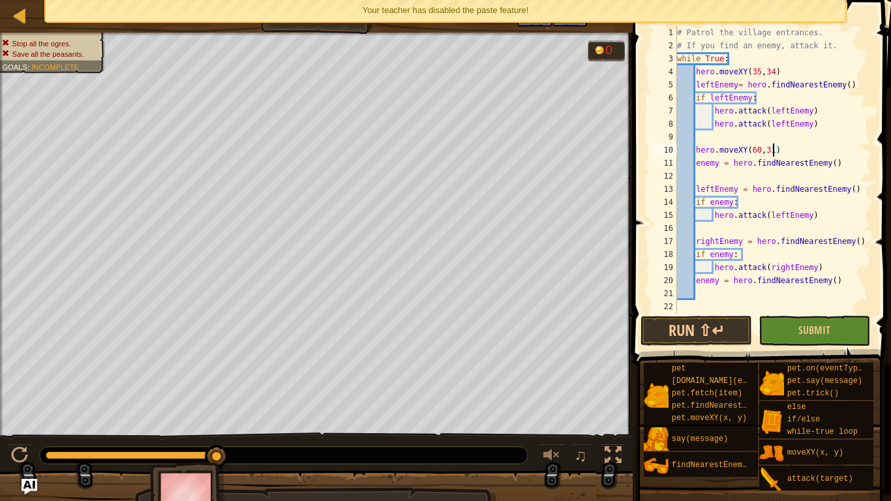
scroll to position [6, 50]
click at [694, 191] on div "# Patrol the village entrances. # If you find an enemy, attack it. while True :…" at bounding box center [772, 182] width 197 height 313
type textarea "leftEnemy = hero.findNearestEnemy()"
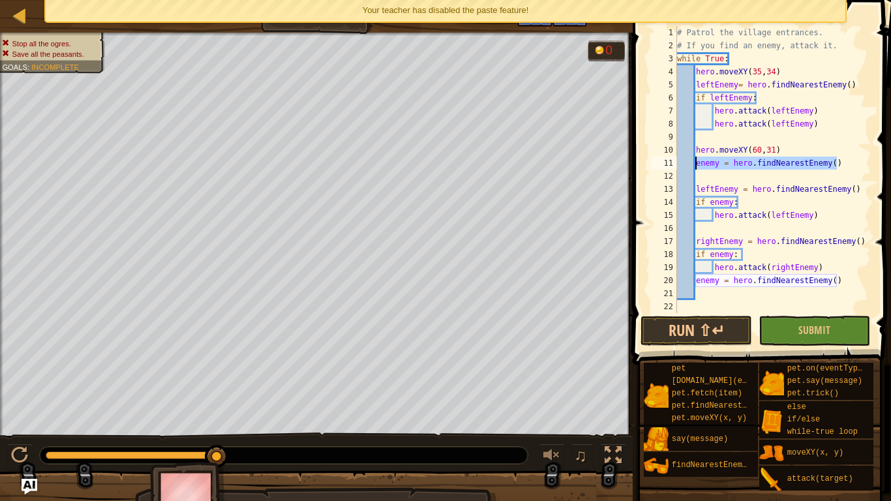
drag, startPoint x: 843, startPoint y: 162, endPoint x: 698, endPoint y: 168, distance: 144.9
click at [698, 168] on div "# Patrol the village entrances. # If you find an enemy, attack it. while True :…" at bounding box center [772, 182] width 197 height 313
type textarea "e"
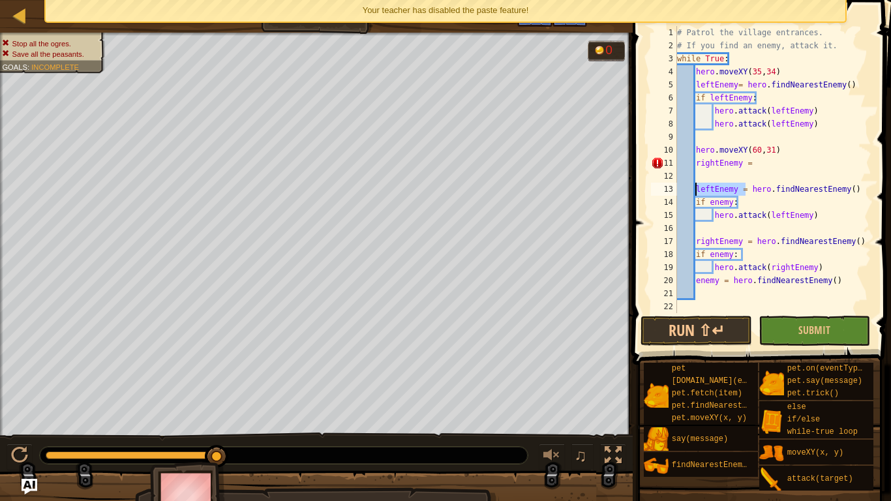
drag, startPoint x: 747, startPoint y: 190, endPoint x: 694, endPoint y: 189, distance: 53.5
click at [694, 189] on div "# Patrol the village entrances. # If you find an enemy, attack it. while True :…" at bounding box center [772, 182] width 197 height 313
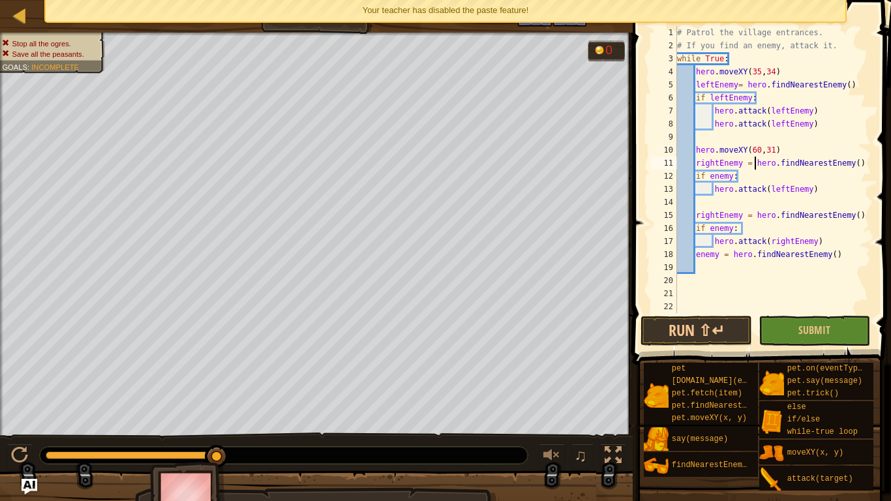
click at [786, 192] on div "# Patrol the village entrances. # If you find an enemy, attack it. while True :…" at bounding box center [772, 182] width 197 height 313
click at [709, 178] on div "# Patrol the village entrances. # If you find an enemy, attack it. while True :…" at bounding box center [772, 182] width 197 height 313
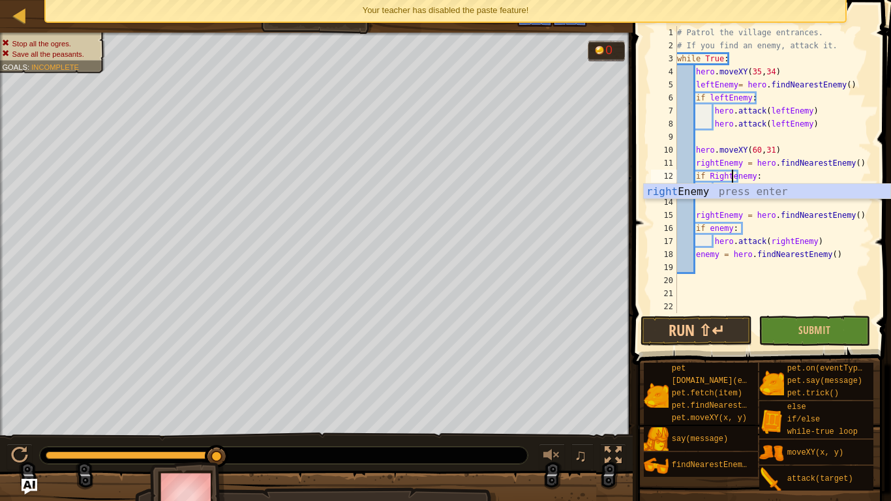
scroll to position [6, 9]
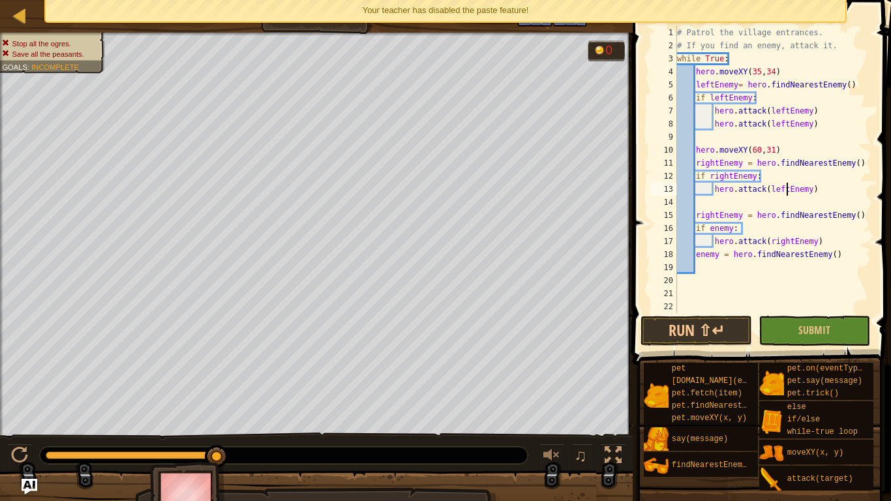
click at [786, 188] on div "# Patrol the village entrances. # If you find an enemy, attack it. while True :…" at bounding box center [772, 182] width 197 height 313
type textarea "hero.attack(rightEnemy)"
click at [829, 190] on div "# Patrol the village entrances. # If you find an enemy, attack it. while True :…" at bounding box center [772, 182] width 197 height 313
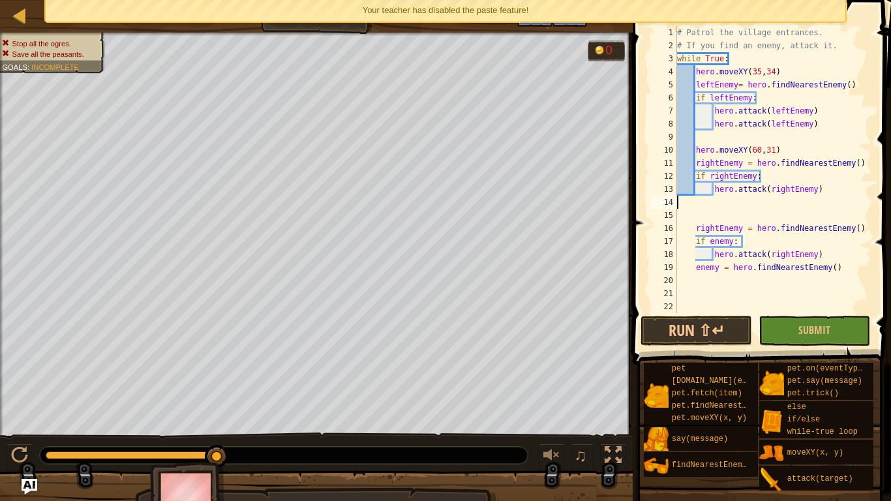
type textarea "hero.attack(rightEnemy)"
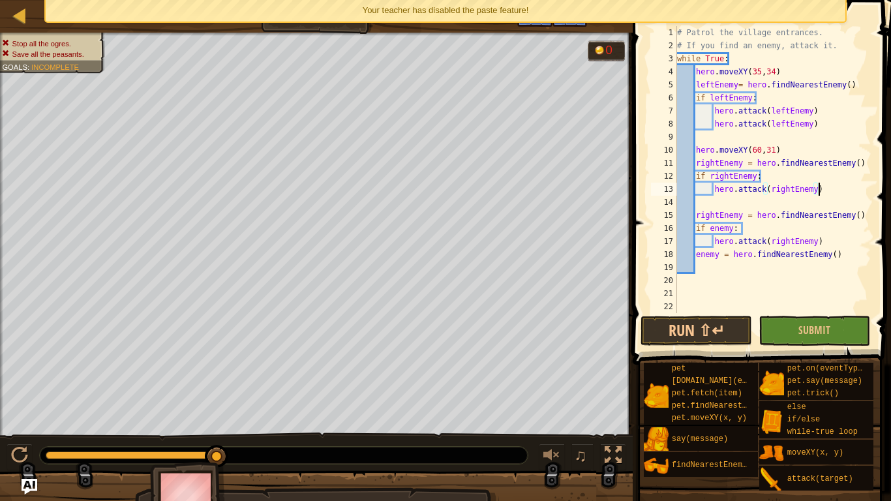
click at [798, 199] on div "# Patrol the village entrances. # If you find an enemy, attack it. while True :…" at bounding box center [772, 182] width 197 height 313
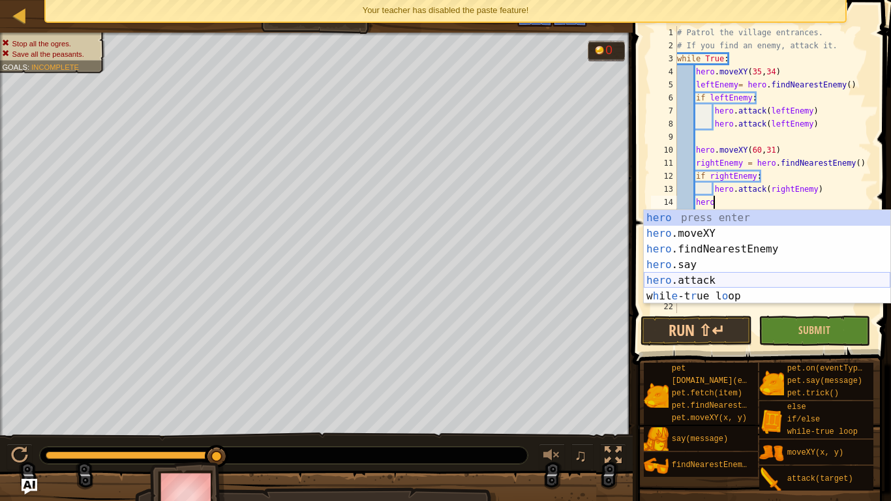
click at [770, 276] on div "hero press enter hero .moveXY press enter hero .findNearestEnemy press enter he…" at bounding box center [766, 272] width 246 height 125
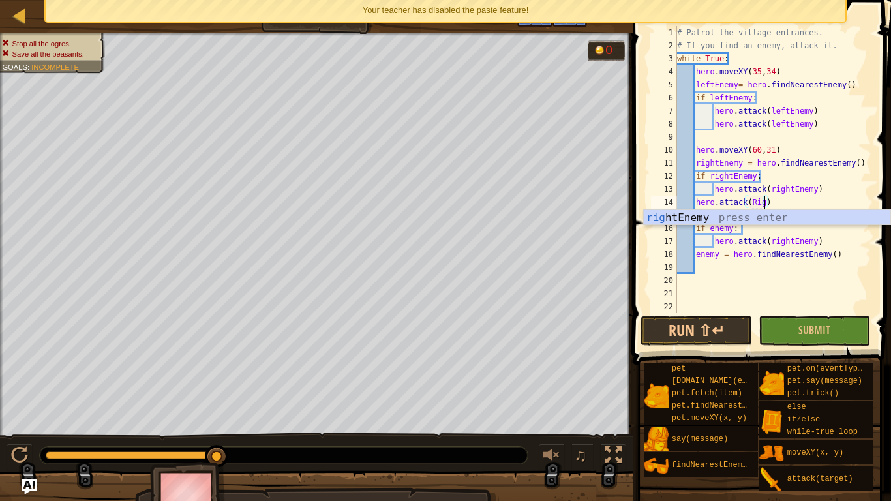
scroll to position [6, 46]
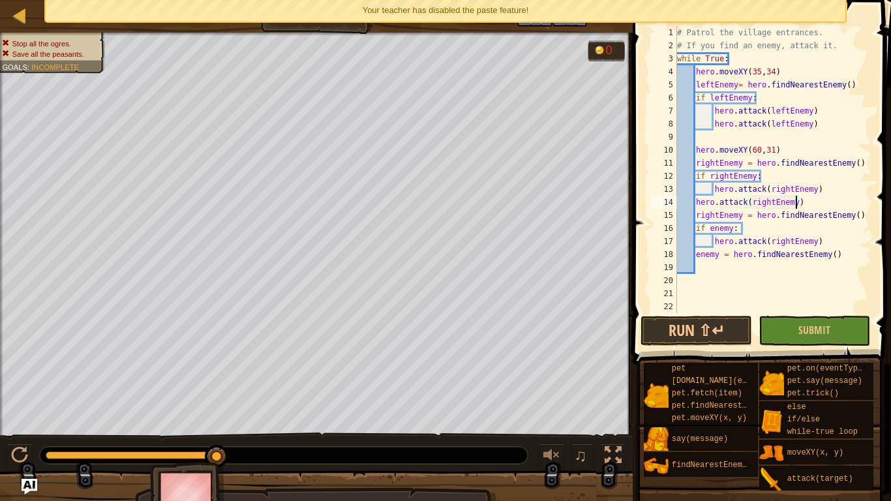
click at [695, 203] on div "# Patrol the village entrances. # If you find an enemy, attack it. while True :…" at bounding box center [772, 182] width 197 height 313
type textarea "hero.attack(rightEnemy)"
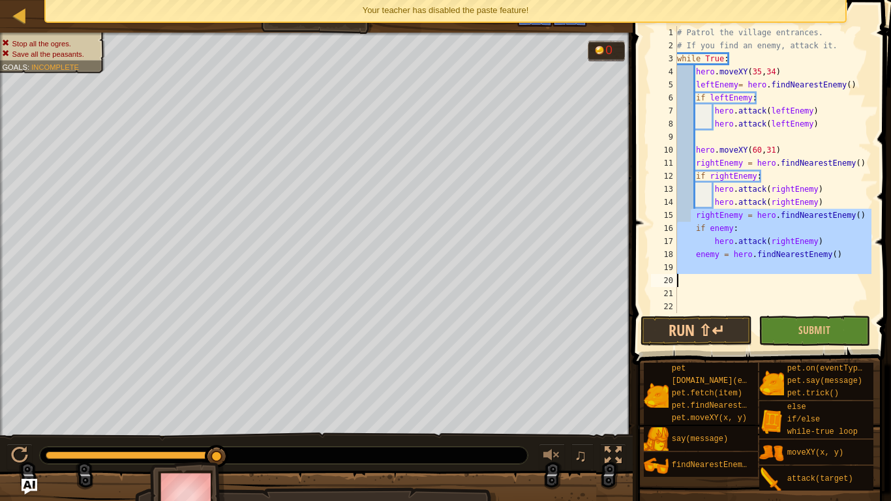
drag, startPoint x: 690, startPoint y: 213, endPoint x: 726, endPoint y: 283, distance: 79.0
click at [726, 283] on div "# Patrol the village entrances. # If you find an enemy, attack it. while True :…" at bounding box center [772, 182] width 197 height 313
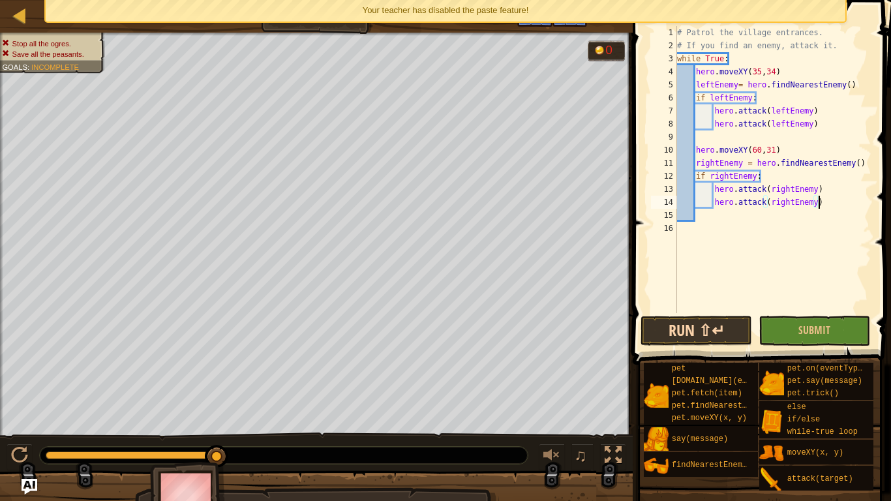
type textarea "hero.attack(rightEnemy)"
click at [701, 334] on button "Run ⇧↵" at bounding box center [695, 331] width 111 height 30
